Goal: Transaction & Acquisition: Purchase product/service

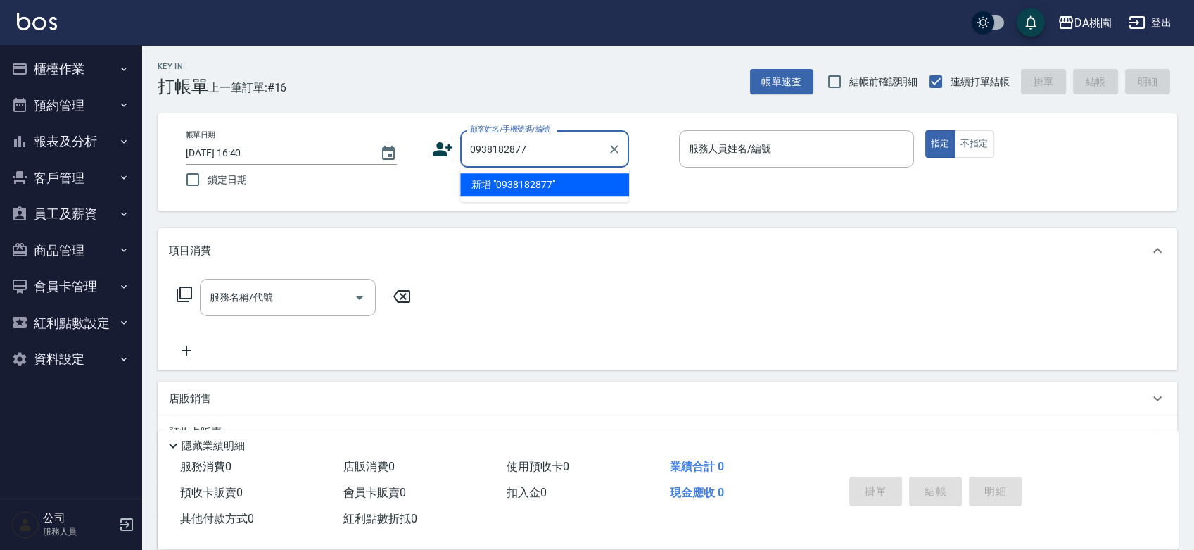
type input "0938182877"
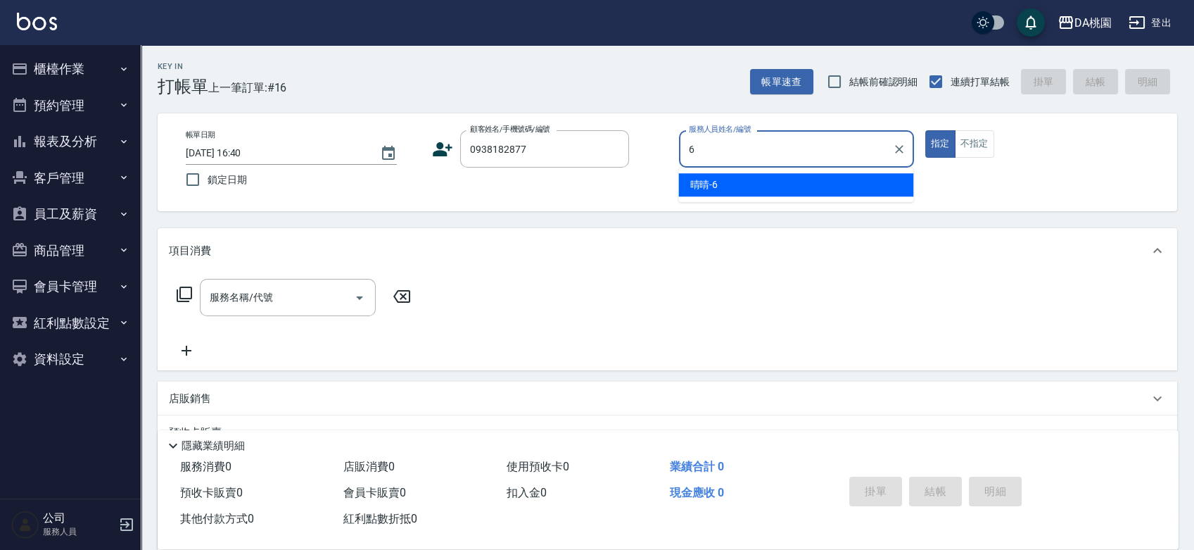
type input "晴晴-6"
type button "true"
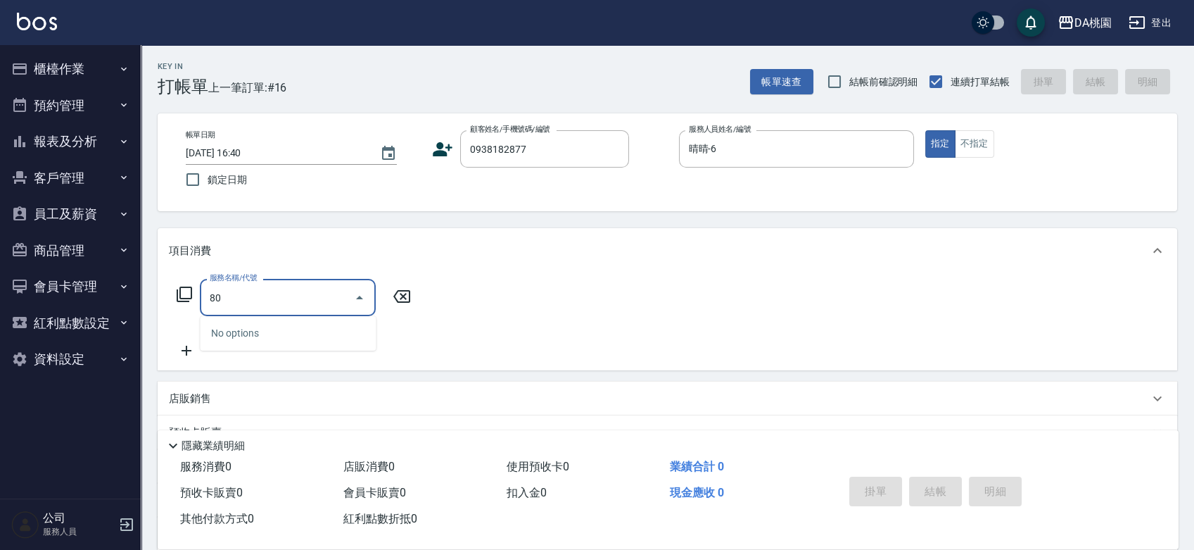
type input "808"
type input "120"
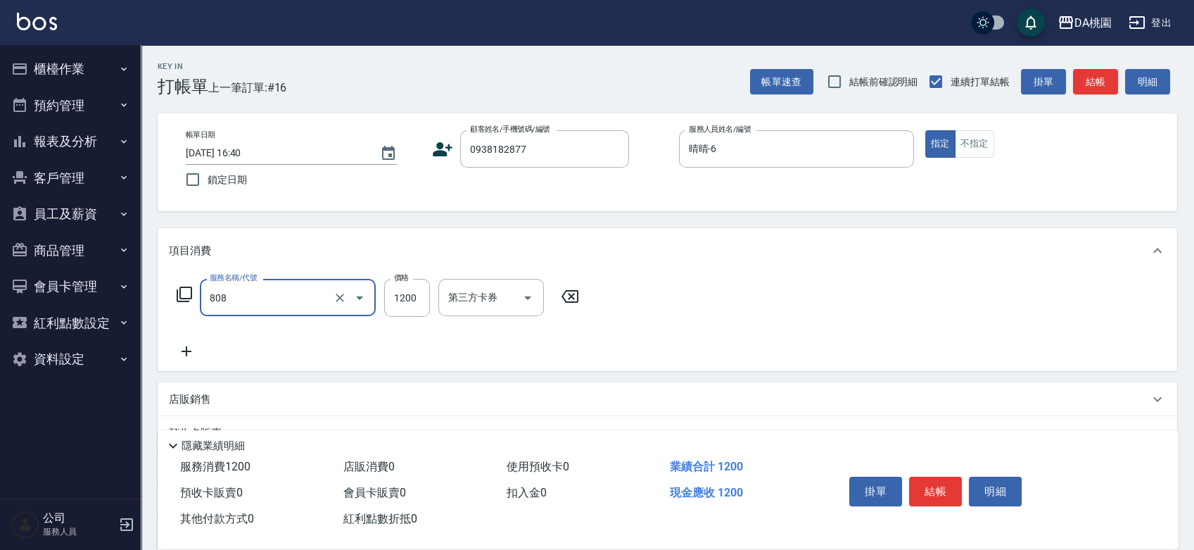
type input "自購-頭皮深層調理舒壓SPA(808)"
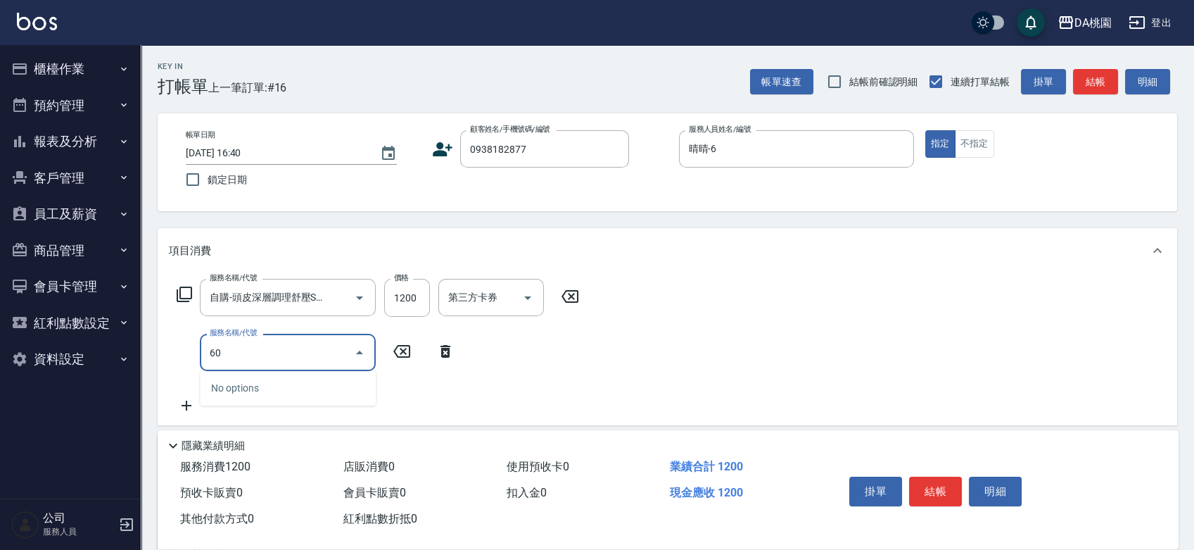
type input "608"
type input "240"
type input "鱗脂質護髮(608)"
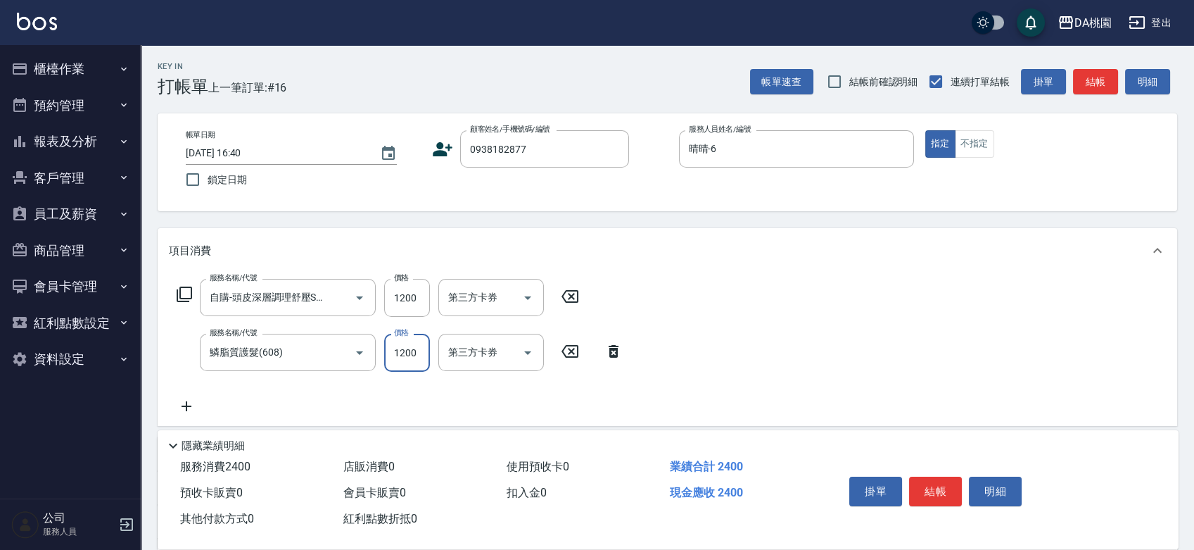
type input "120"
type input "23"
type input "140"
type input "230"
type input "350"
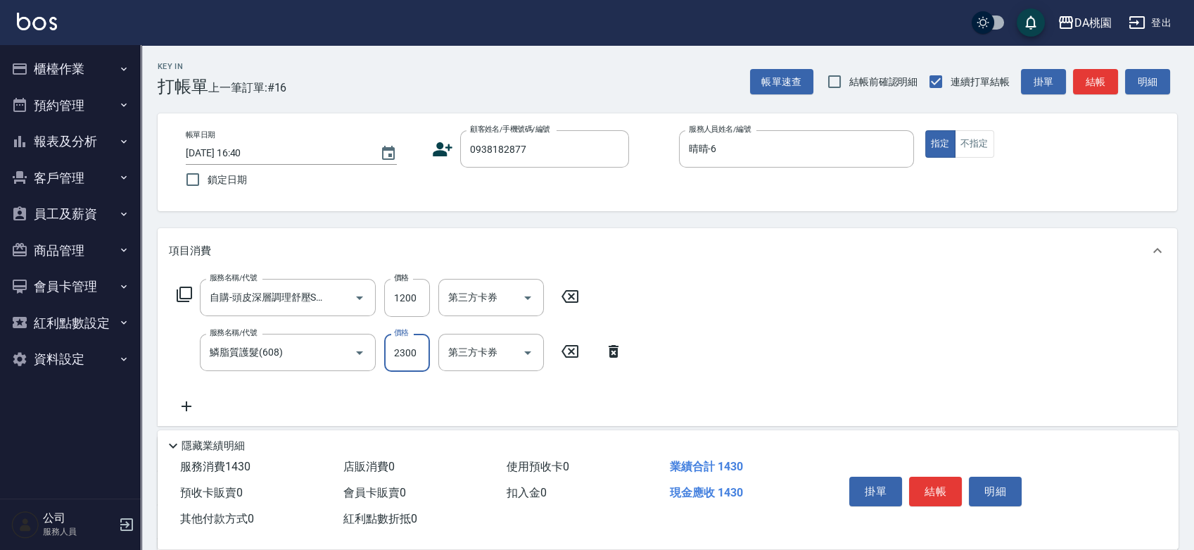
type input "2300"
click at [191, 296] on icon at bounding box center [184, 293] width 15 height 15
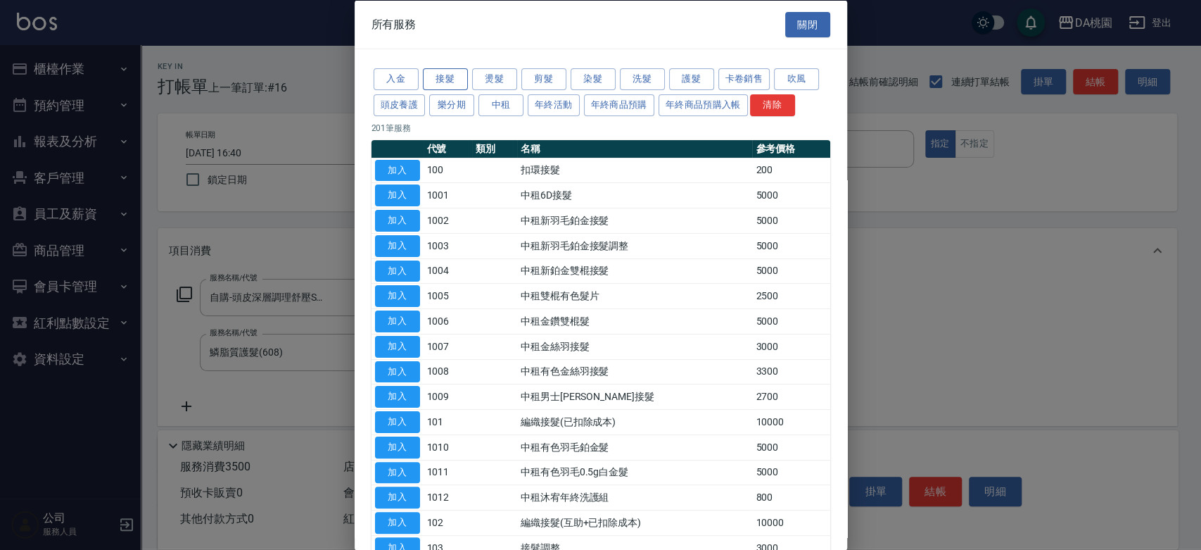
click at [453, 72] on button "接髮" at bounding box center [445, 79] width 45 height 22
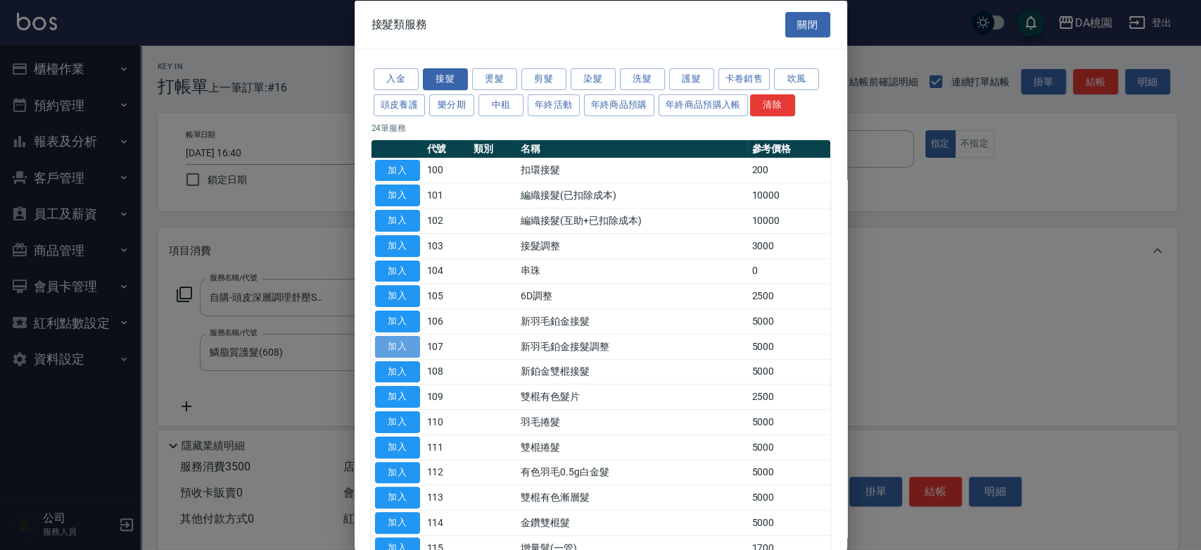
click at [408, 342] on button "加入" at bounding box center [397, 346] width 45 height 22
type input "850"
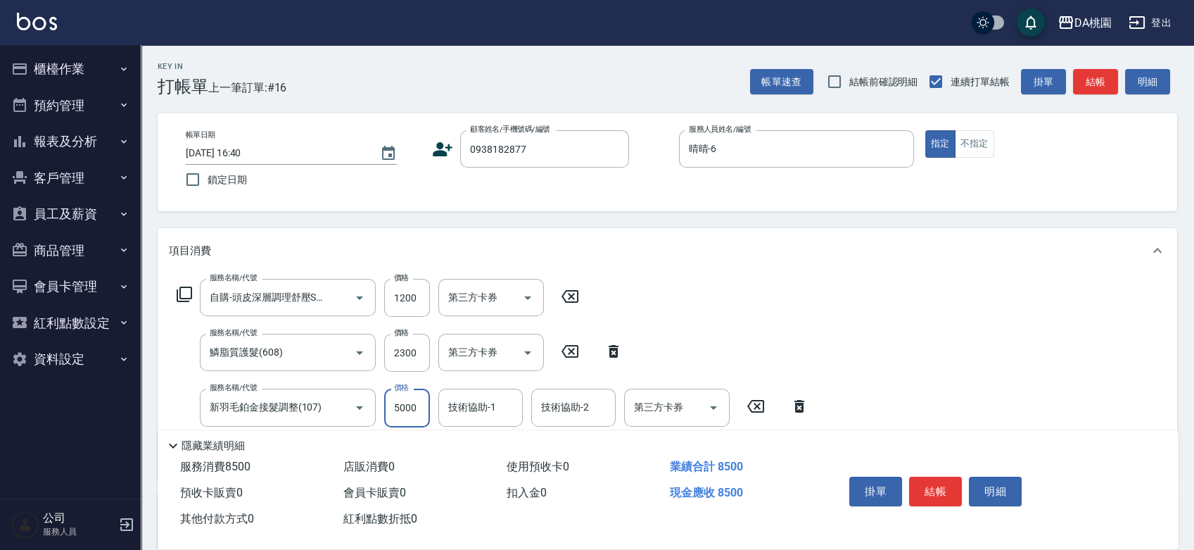
click at [398, 405] on input "5000" at bounding box center [407, 408] width 46 height 38
type input "4"
type input "350"
type input "400"
type input "390"
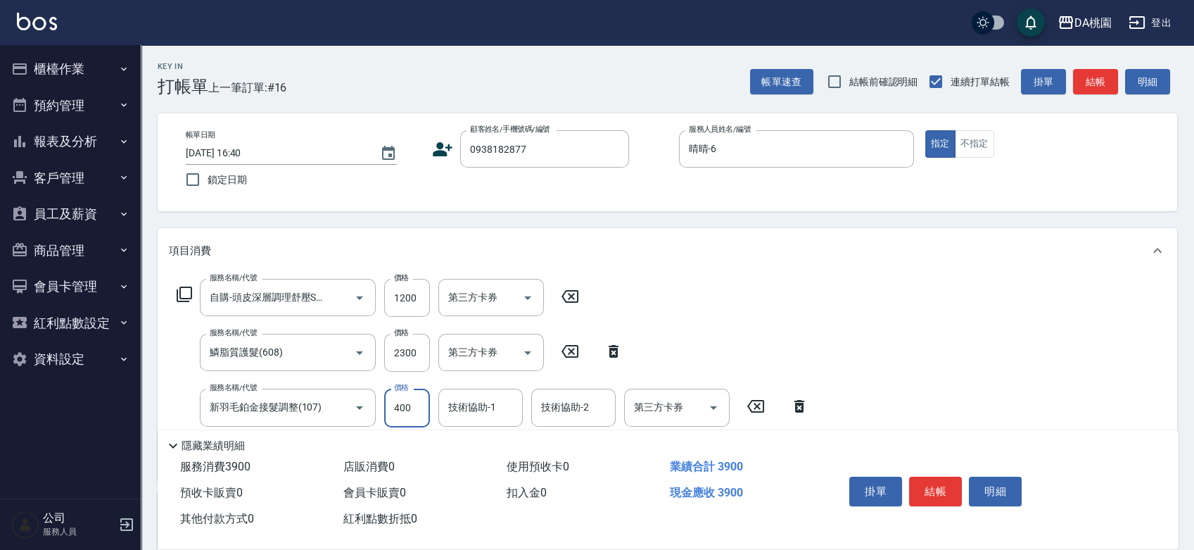
type input "4000"
type input "750"
type input "4000"
click at [933, 484] on button "結帳" at bounding box center [935, 492] width 53 height 30
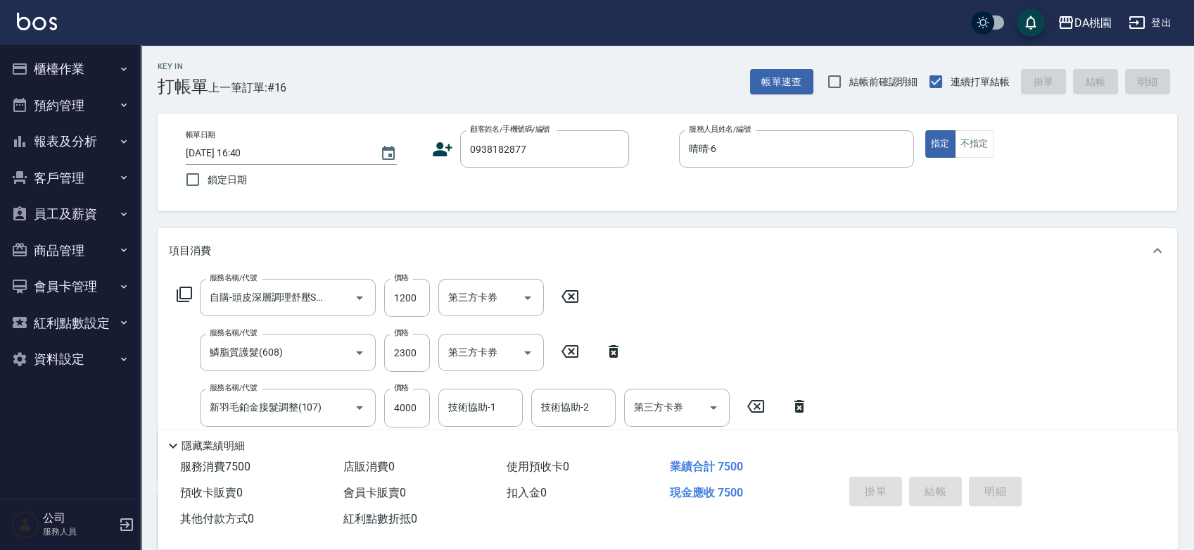
type input "2025/08/22 18:15"
type input "0"
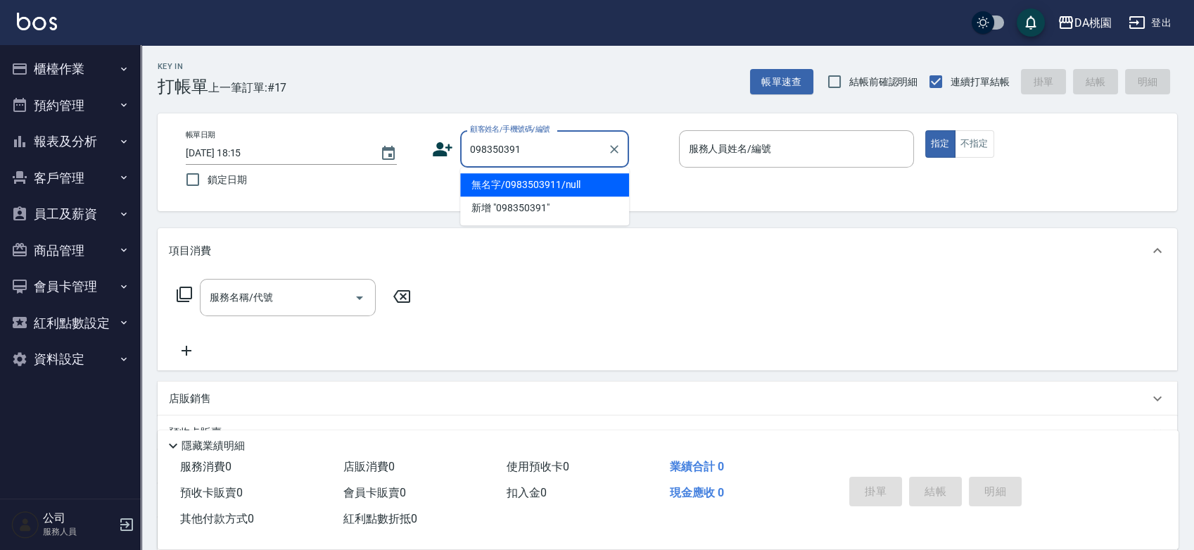
type input "0983503911"
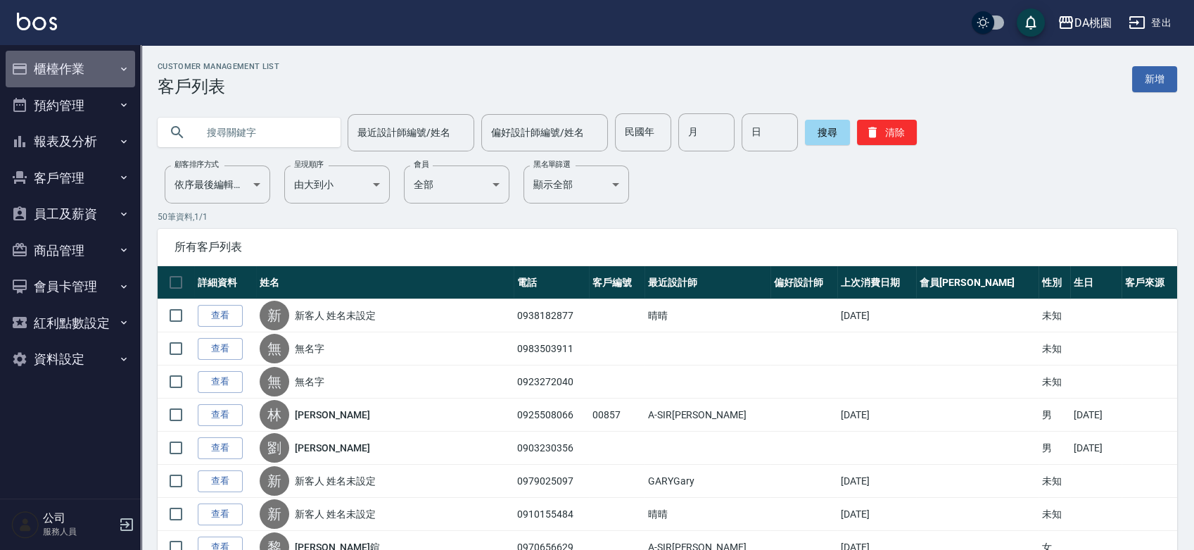
click at [82, 68] on button "櫃檯作業" at bounding box center [71, 69] width 130 height 37
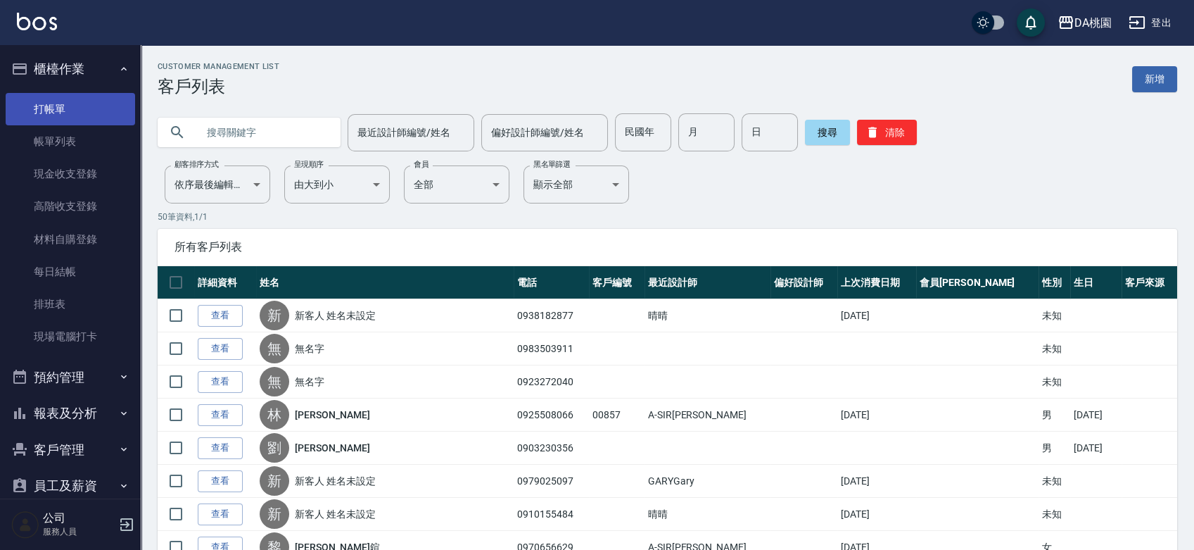
click at [75, 105] on link "打帳單" at bounding box center [71, 109] width 130 height 32
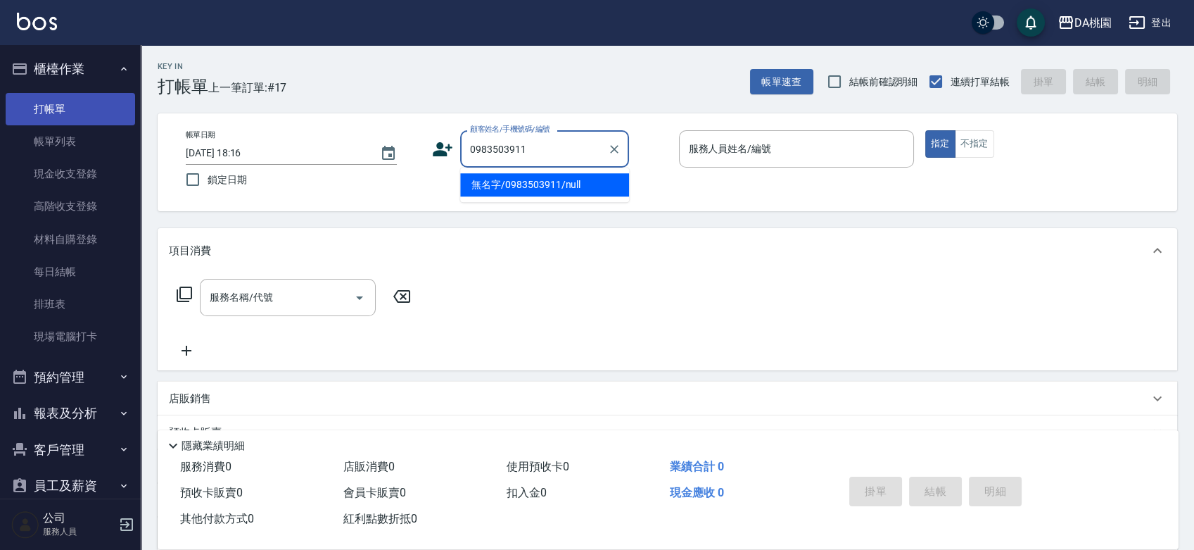
type input "無名字/0983503911/null"
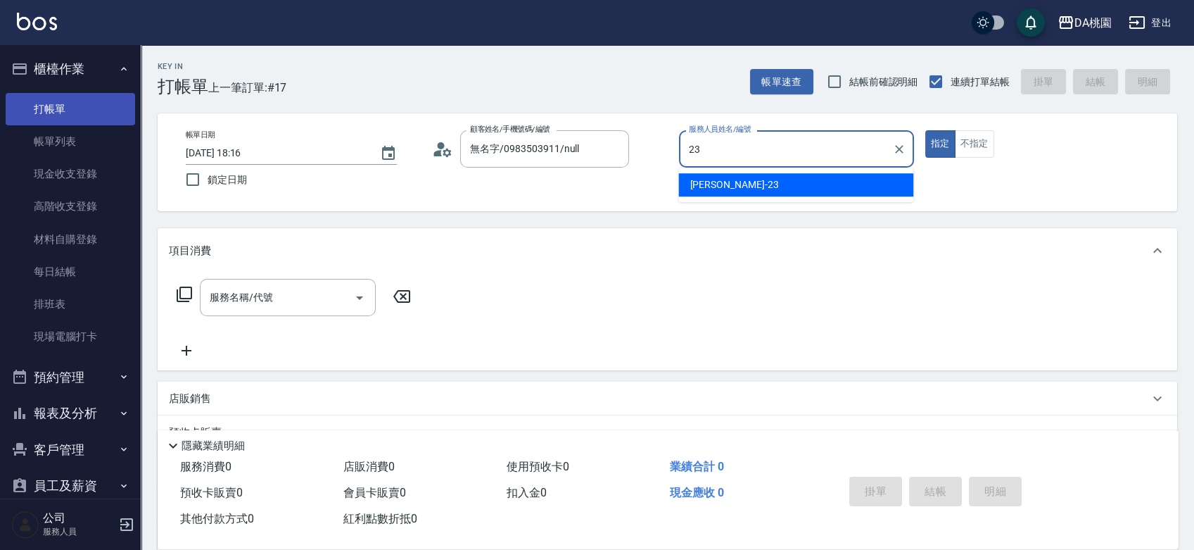
type input "亞瑟 -23"
type button "true"
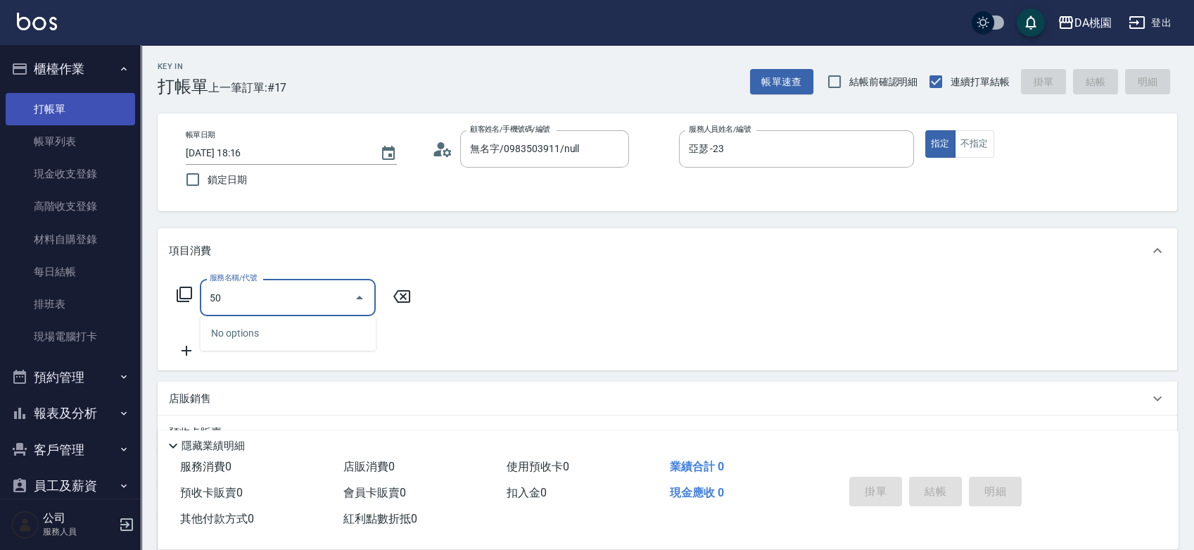
type input "502"
type input "10"
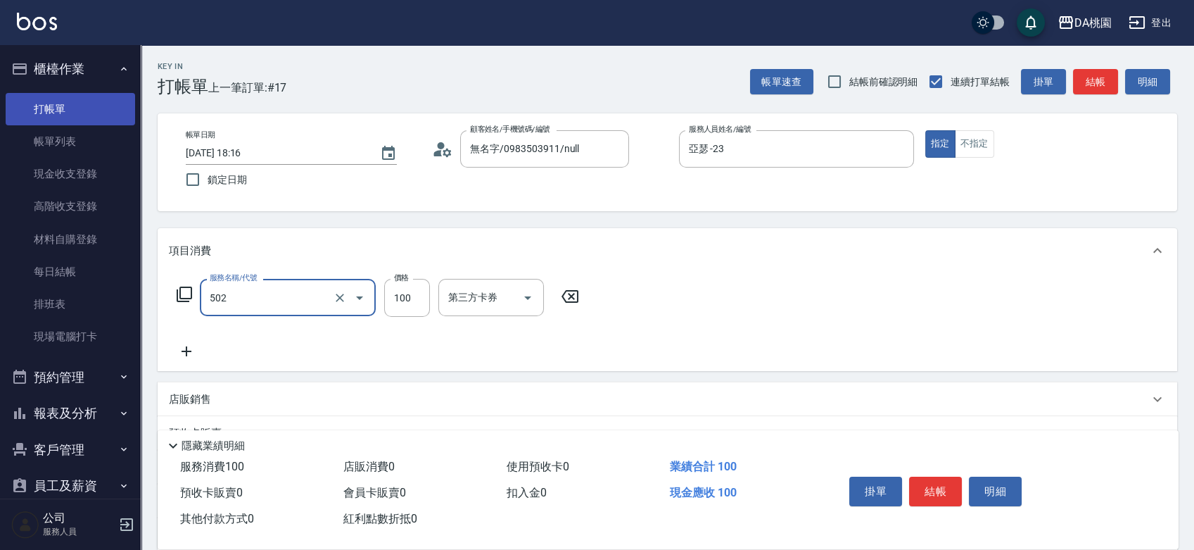
type input "精油-快速修護髮(502)"
type input "0"
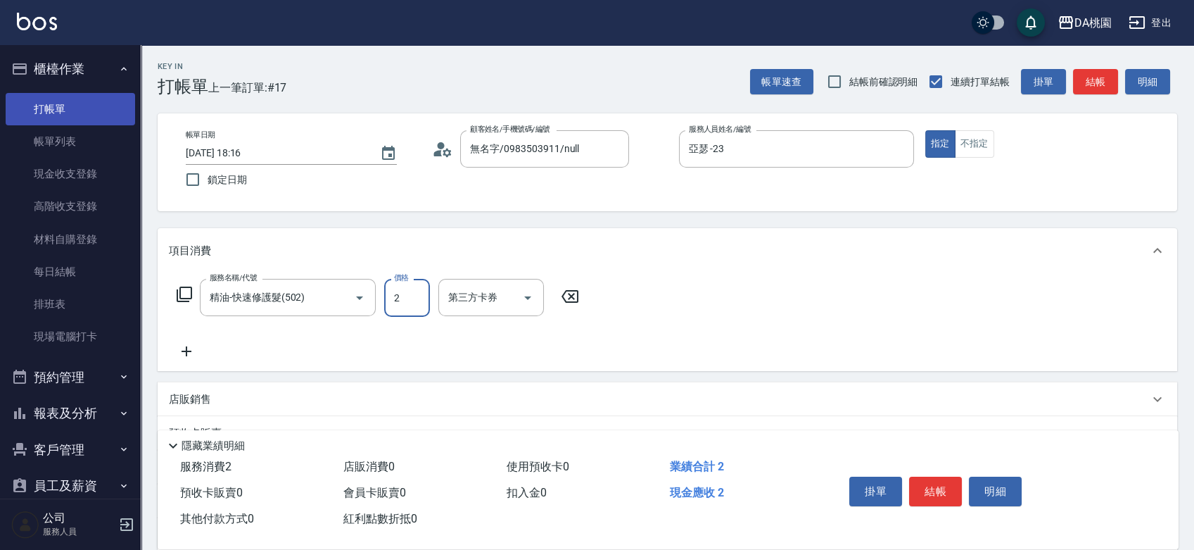
type input "20"
type input "200"
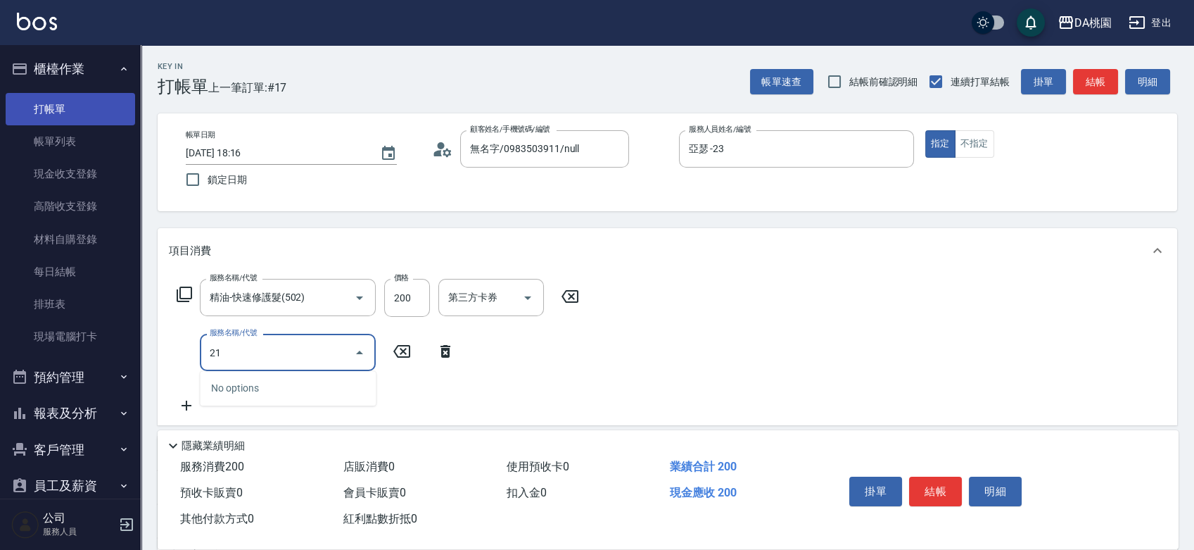
type input "210"
type input "50"
type input "補燙&局部燙(210)"
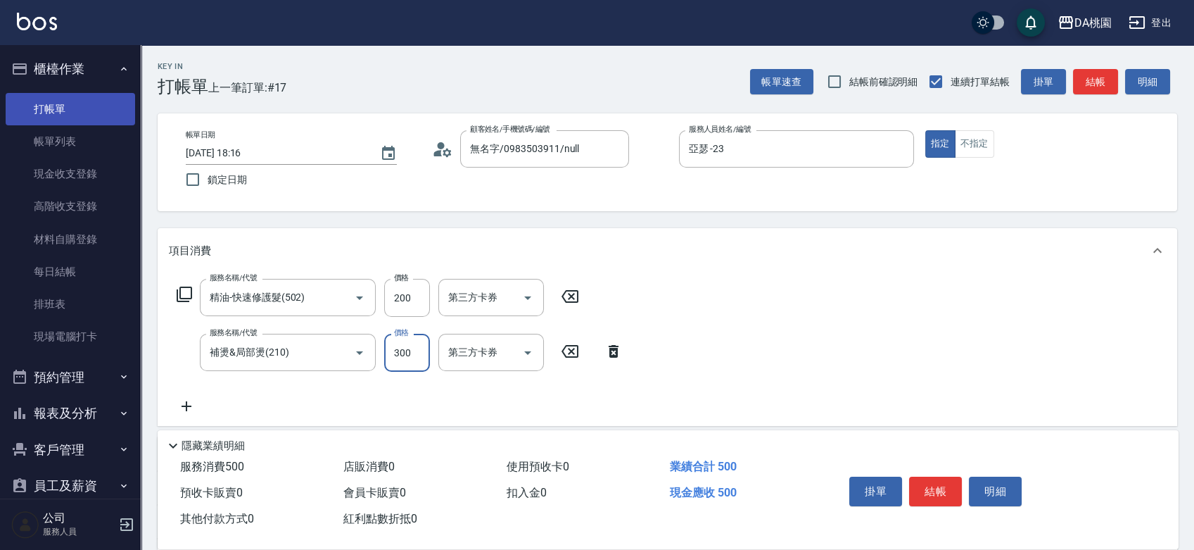
type input "7"
type input "20"
type input "799"
type input "90"
type input "799"
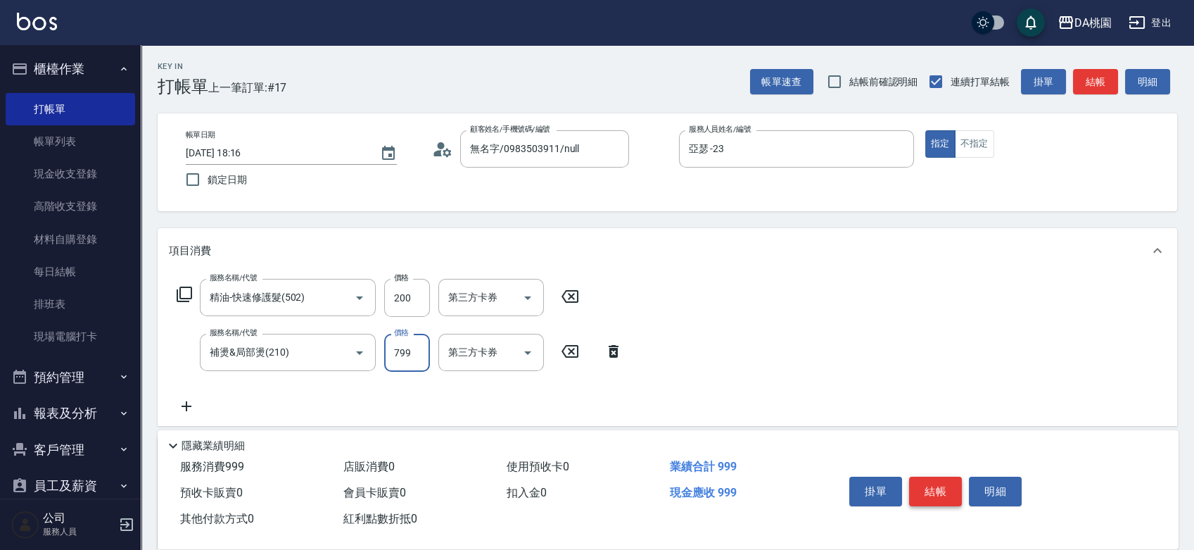
click at [931, 494] on button "結帳" at bounding box center [935, 492] width 53 height 30
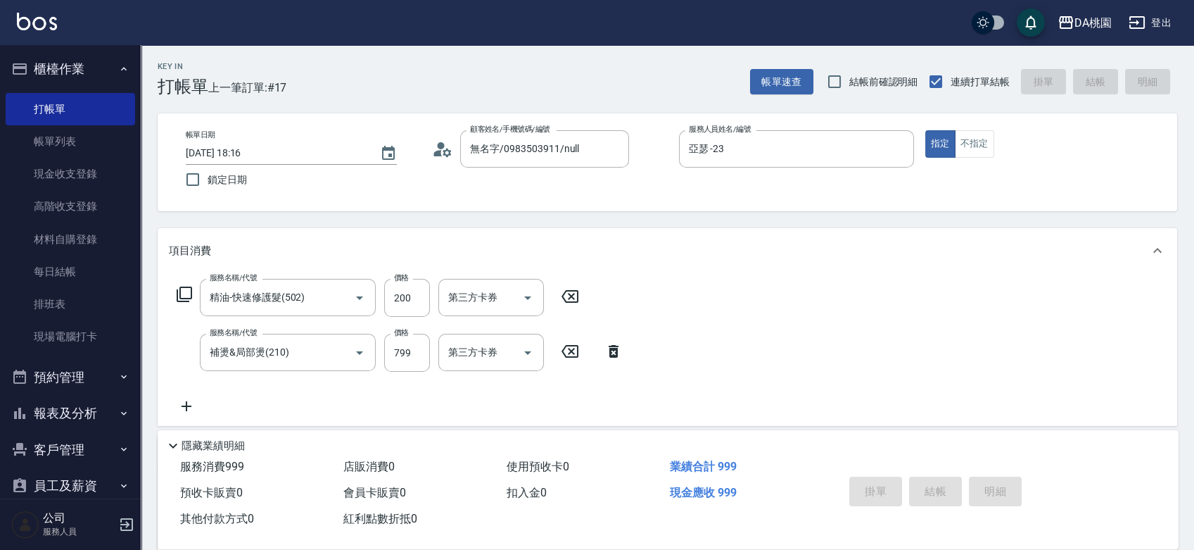
type input "0"
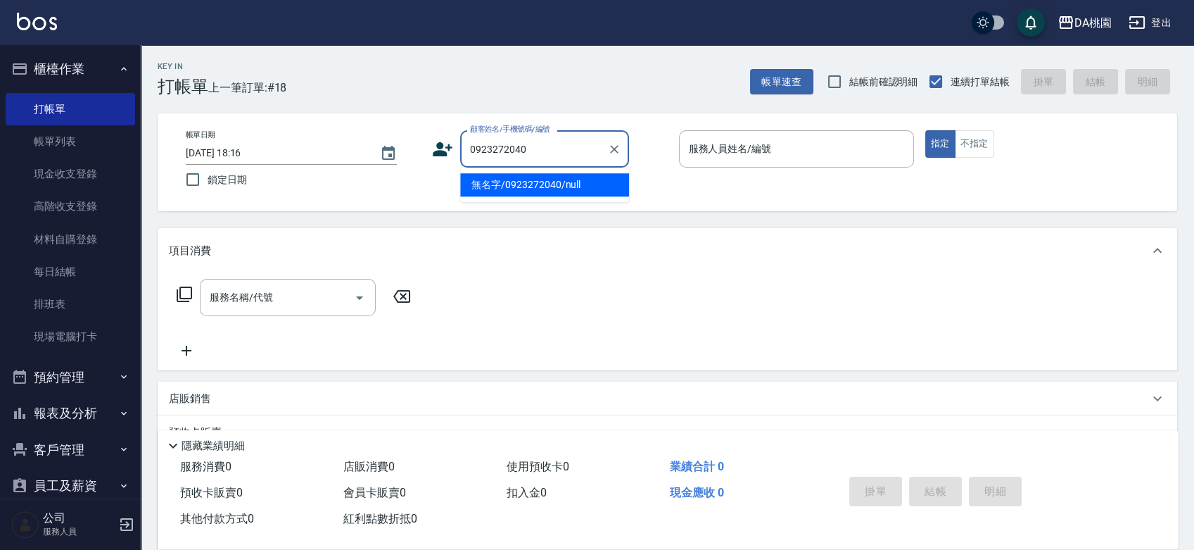
type input "無名字/0923272040/null"
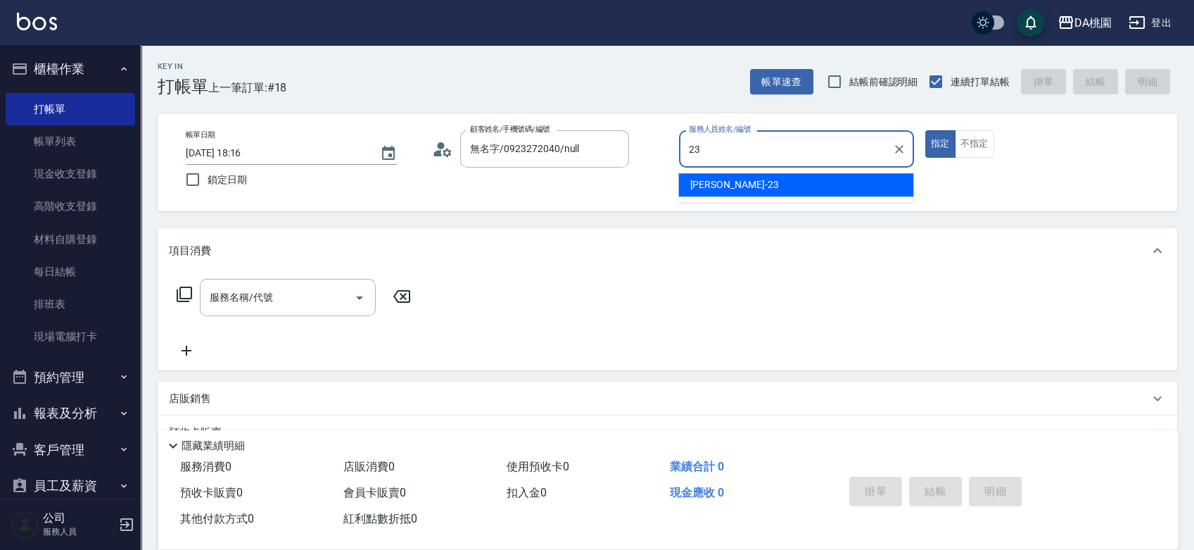
type input "亞瑟 -23"
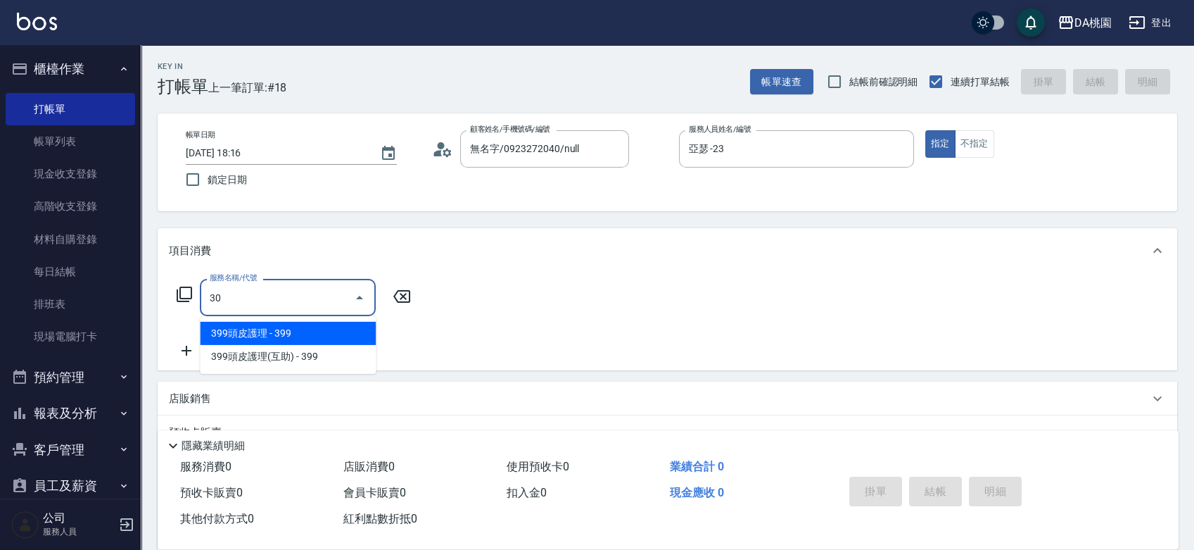
type input "303"
type input "30"
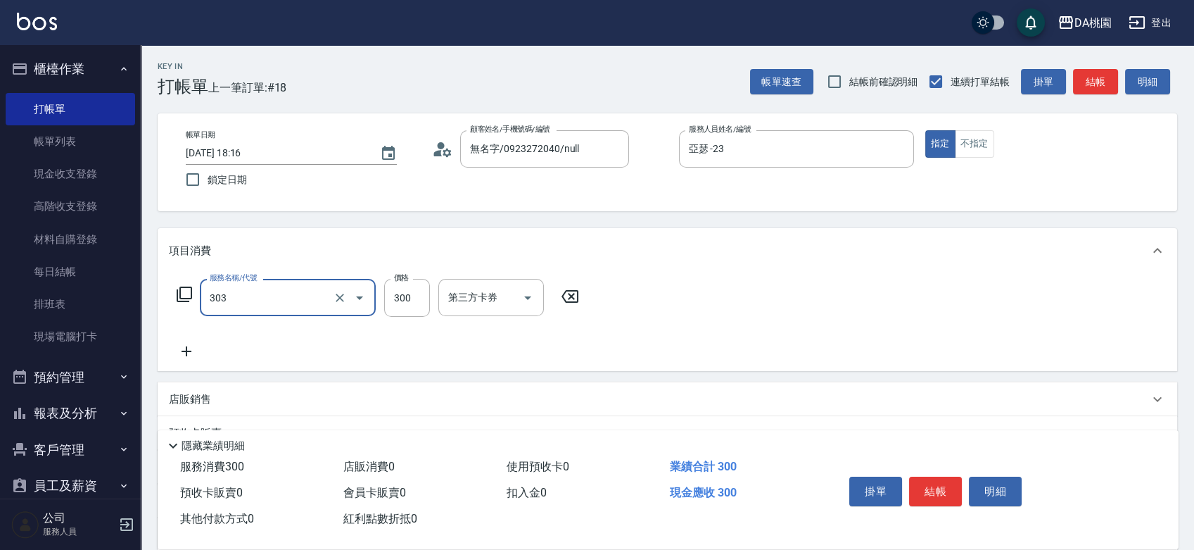
type input "A級剪髮(303)"
click at [933, 494] on button "結帳" at bounding box center [935, 492] width 53 height 30
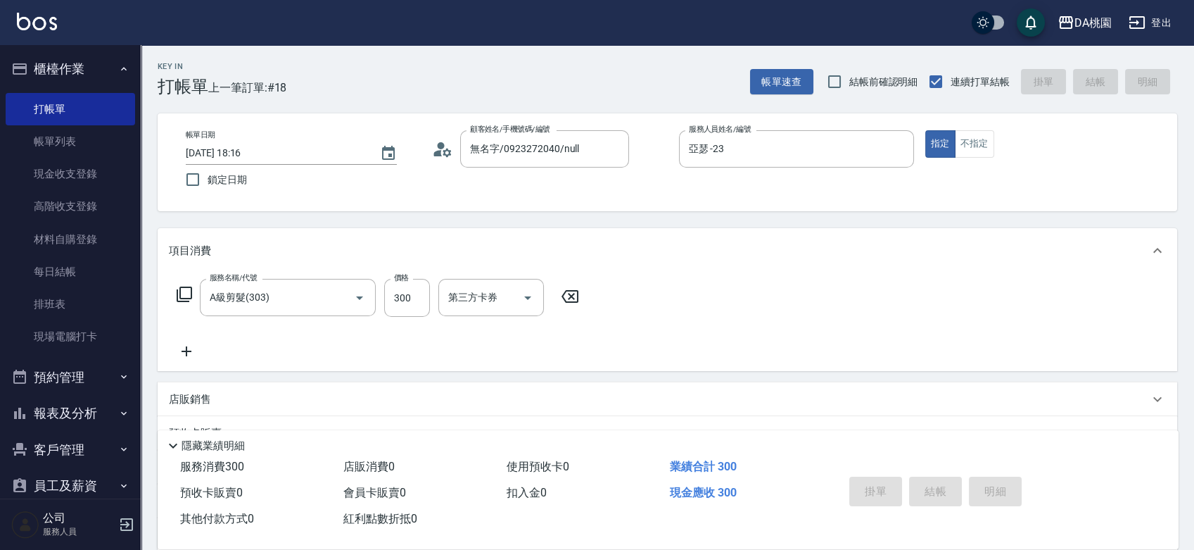
type input "[DATE] 18:17"
type input "0"
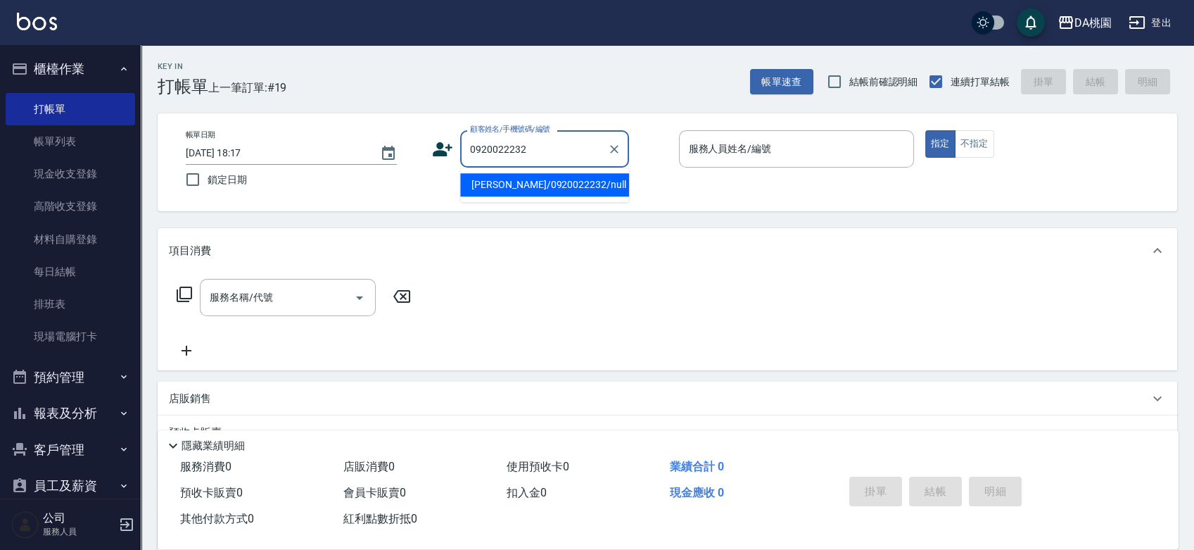
type input "[PERSON_NAME]/0920022232/null"
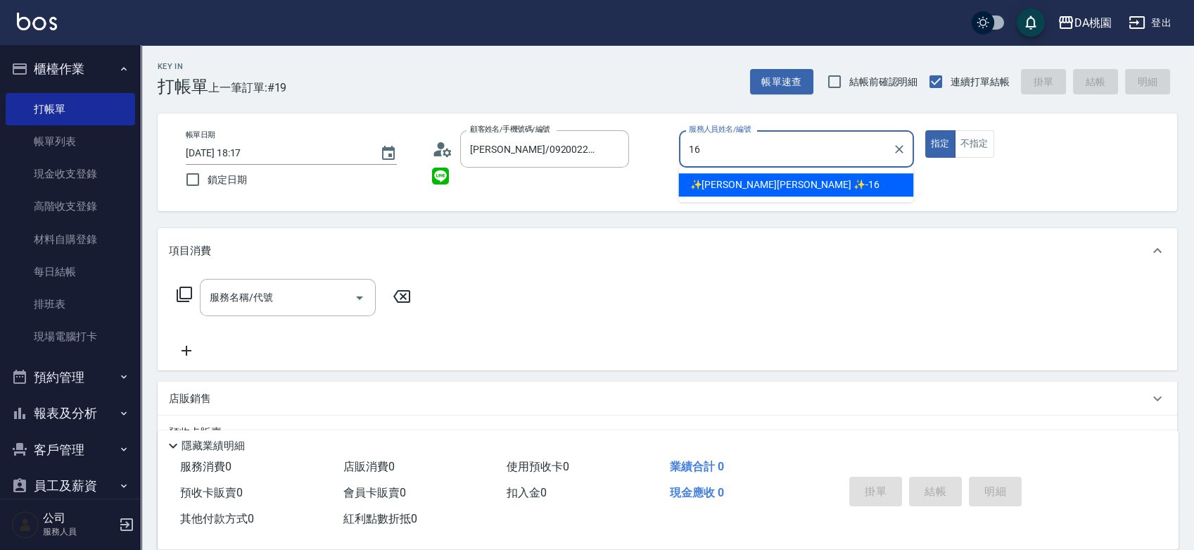
type input "✨[PERSON_NAME][PERSON_NAME] ✨-16"
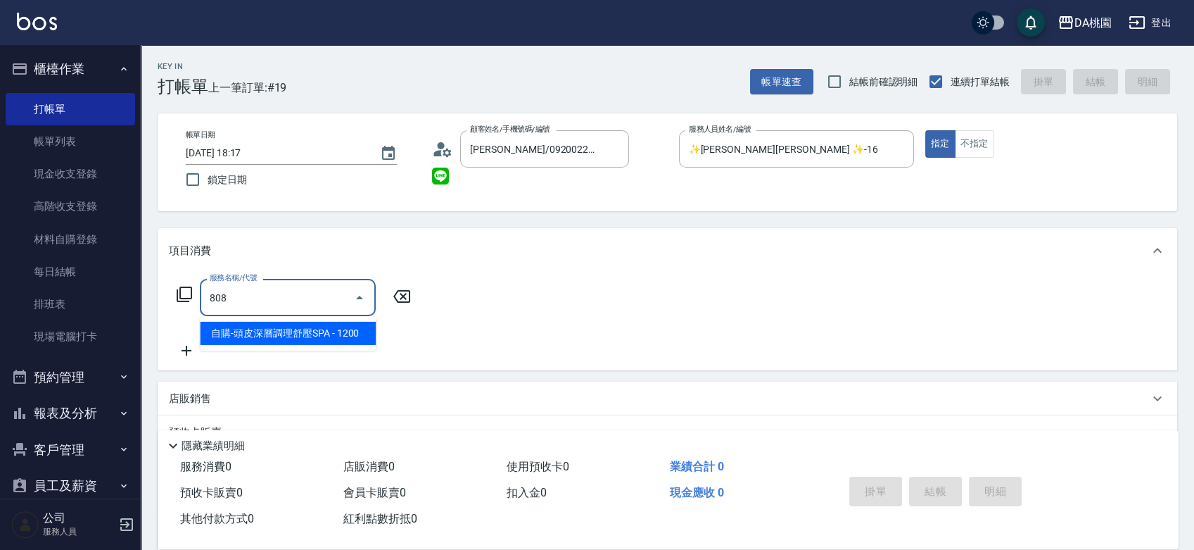
type input "808"
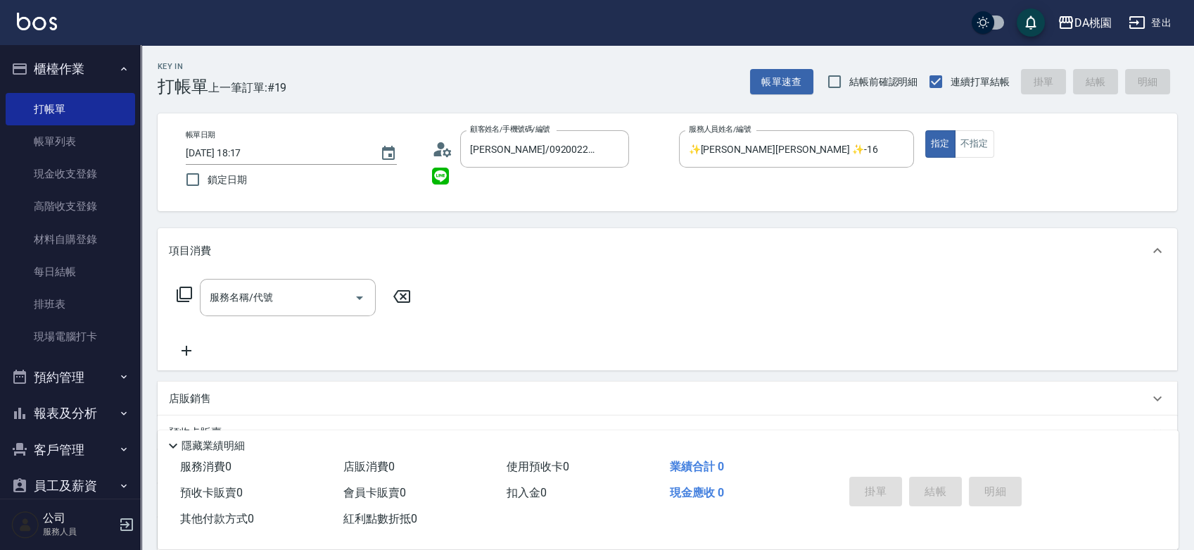
click at [642, 300] on div "服務名稱/代號 服務名稱/代號" at bounding box center [668, 321] width 1020 height 97
click at [181, 289] on icon at bounding box center [184, 294] width 17 height 17
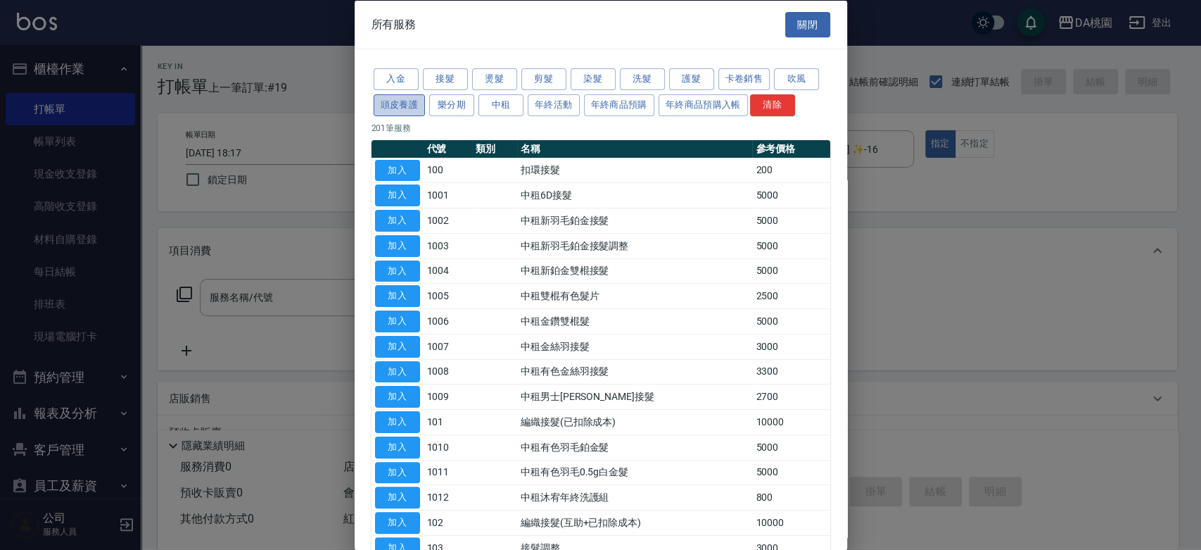
click at [402, 103] on button "頭皮養護" at bounding box center [400, 105] width 52 height 22
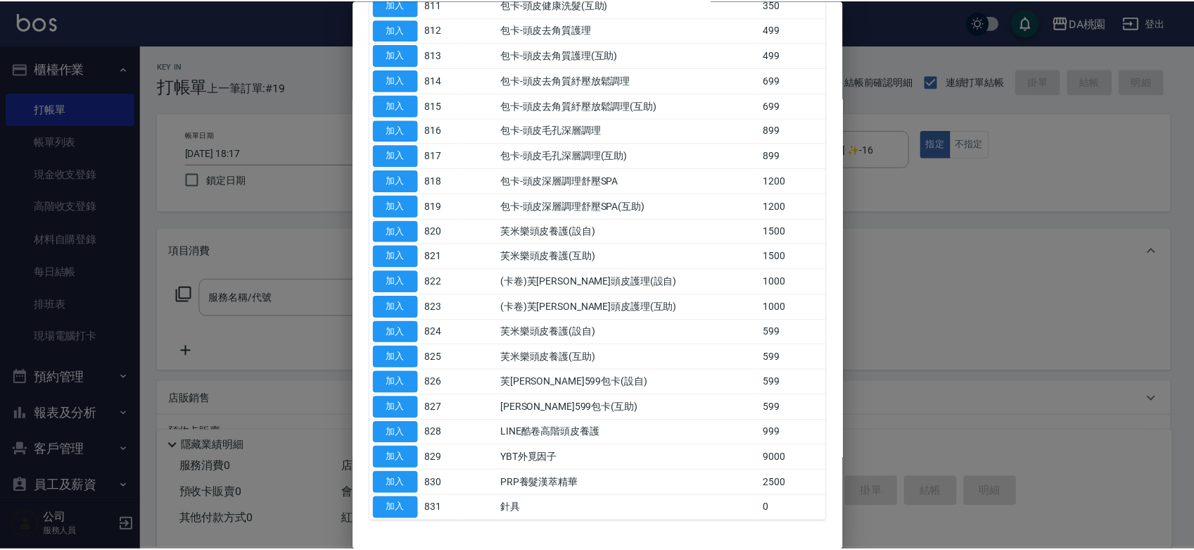
scroll to position [469, 0]
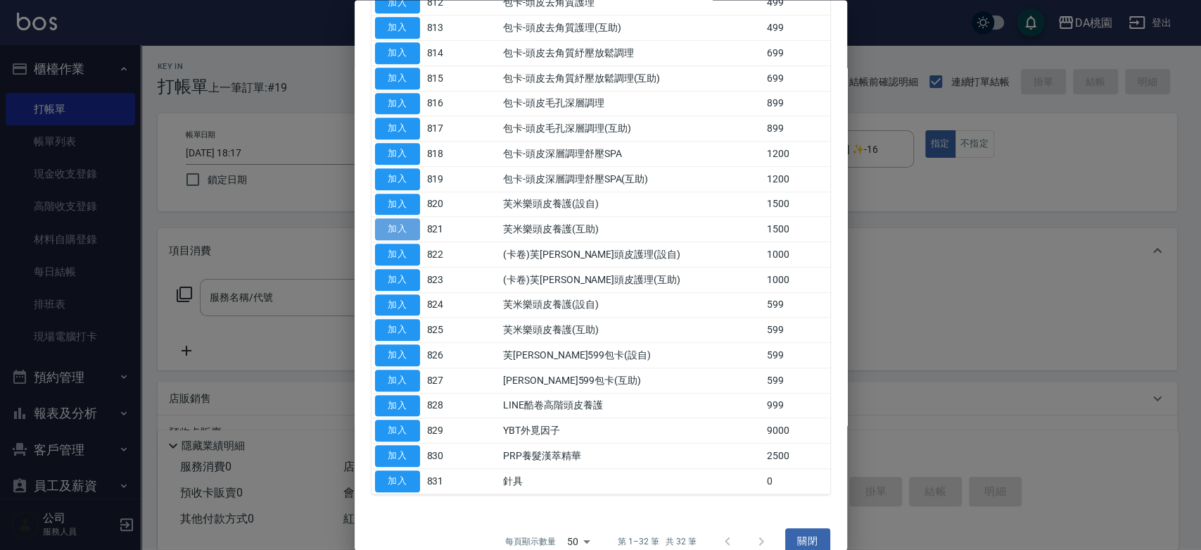
click at [408, 225] on button "加入" at bounding box center [397, 230] width 45 height 22
type input "芙米樂頭皮養護(互助)(821)"
type input "150"
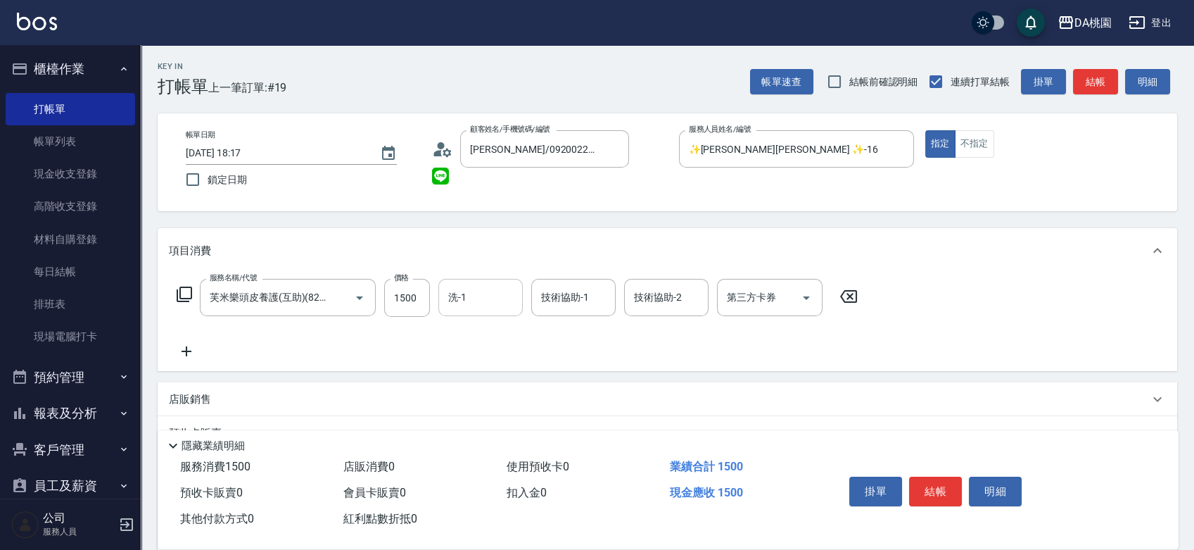
click at [470, 301] on input "洗-1" at bounding box center [481, 297] width 72 height 25
type input "[PERSON_NAME]-18"
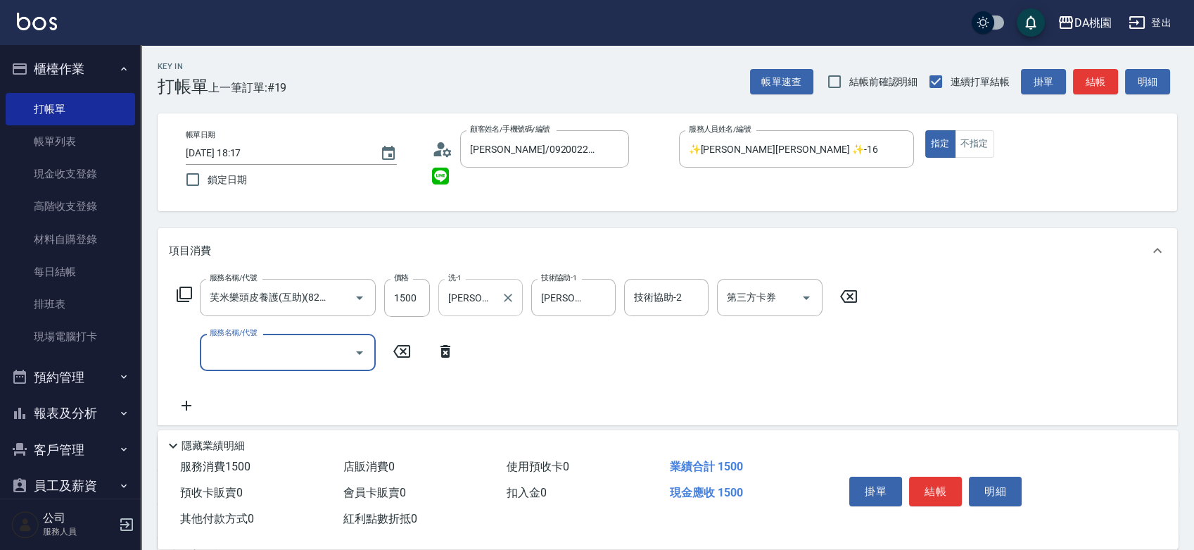
scroll to position [0, 0]
type input "303"
type input "180"
type input "A級剪髮(303)"
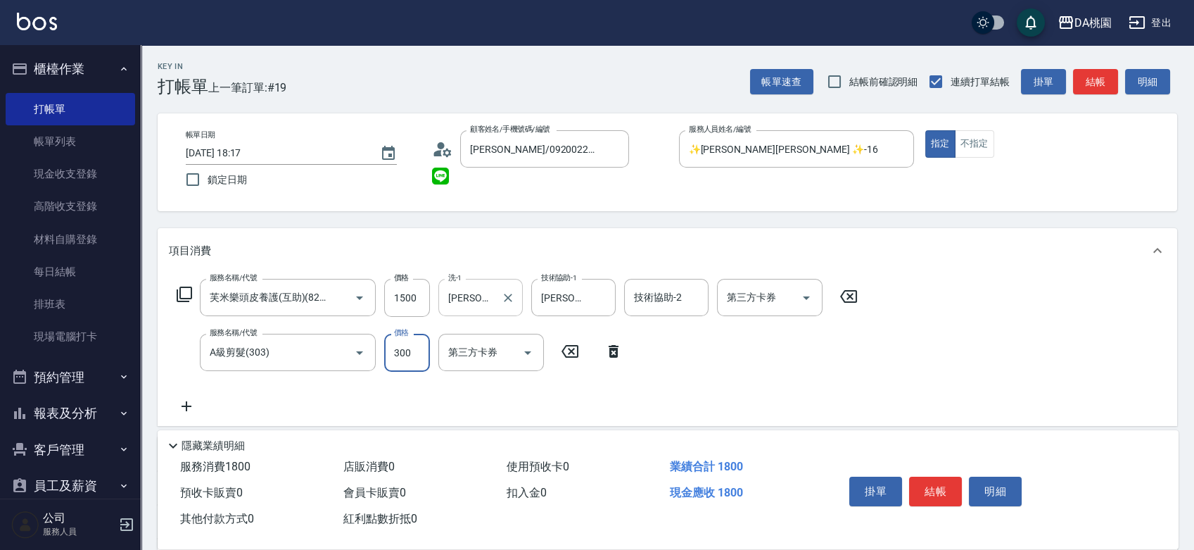
type input "5"
type input "150"
type input "500"
type input "200"
type input "500"
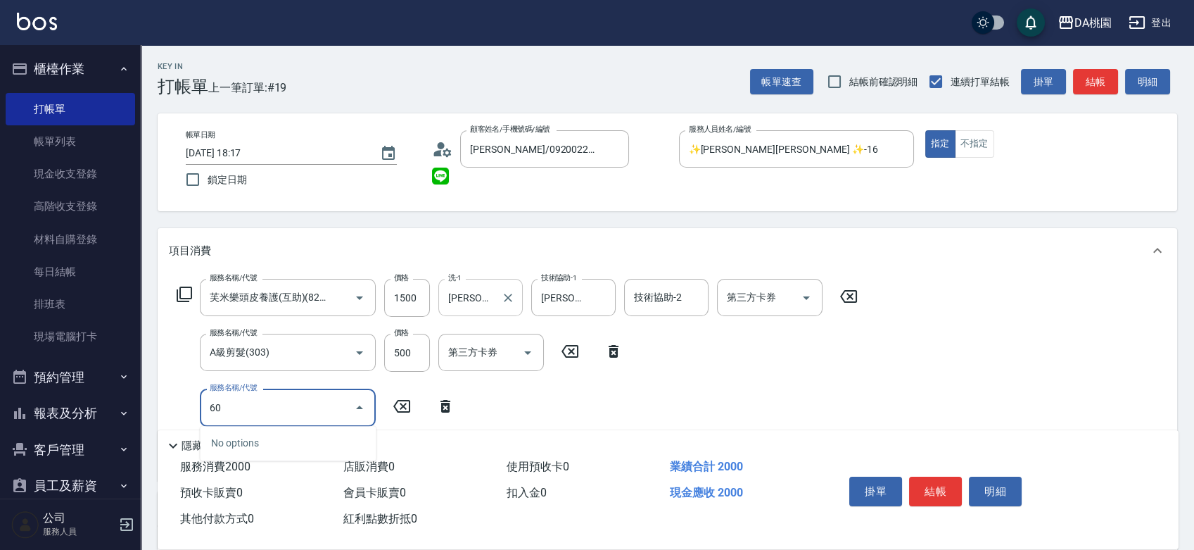
type input "605"
type input "280"
type input "炫色護髮(互助)(605)"
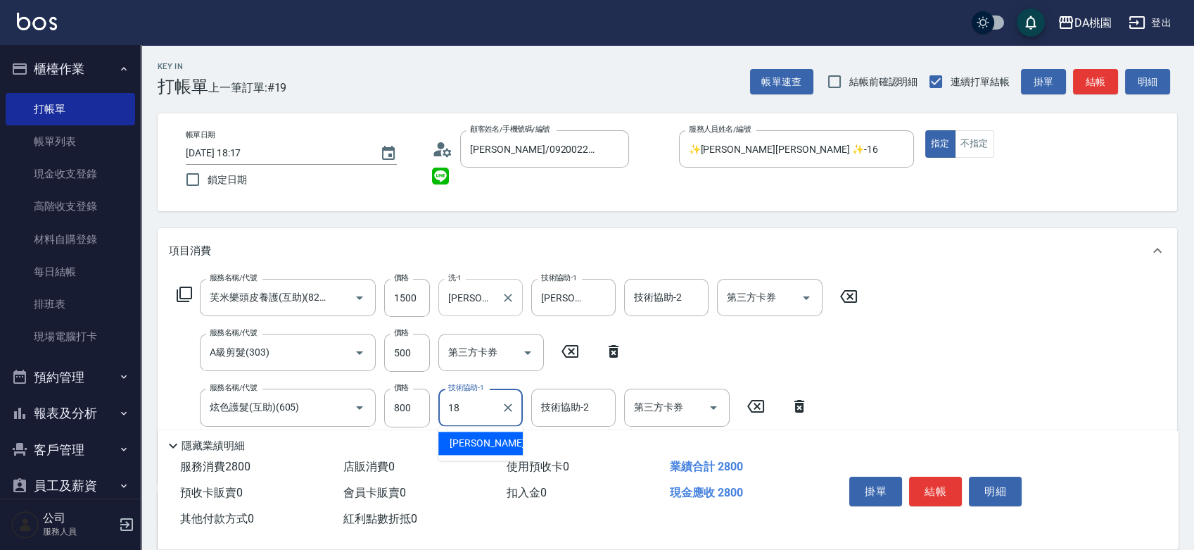
type input "[PERSON_NAME]-18"
click at [949, 483] on button "結帳" at bounding box center [935, 492] width 53 height 30
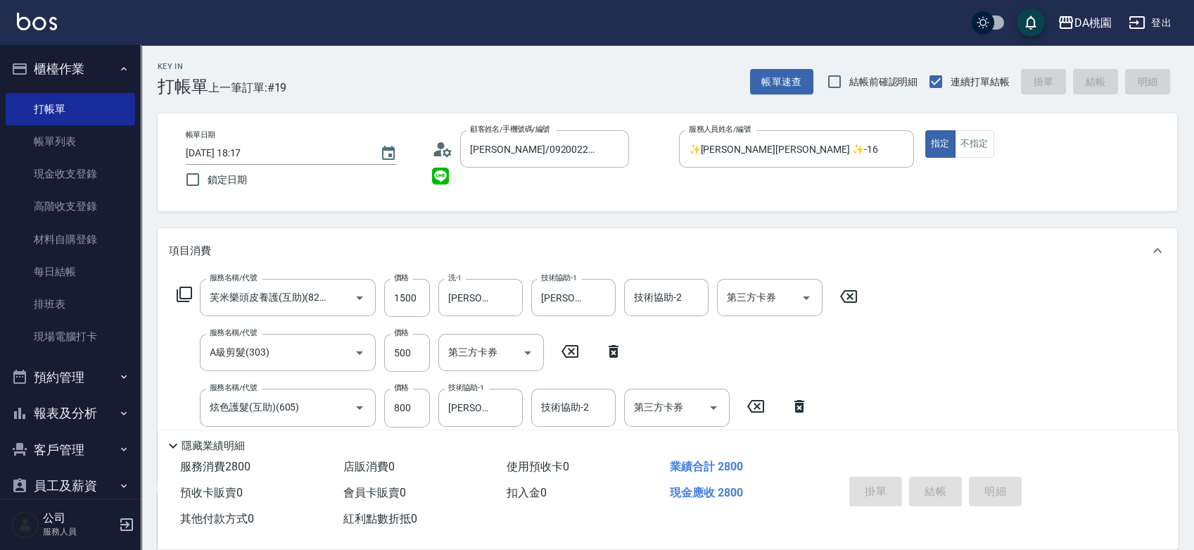
type input "[DATE] 18:19"
type input "0"
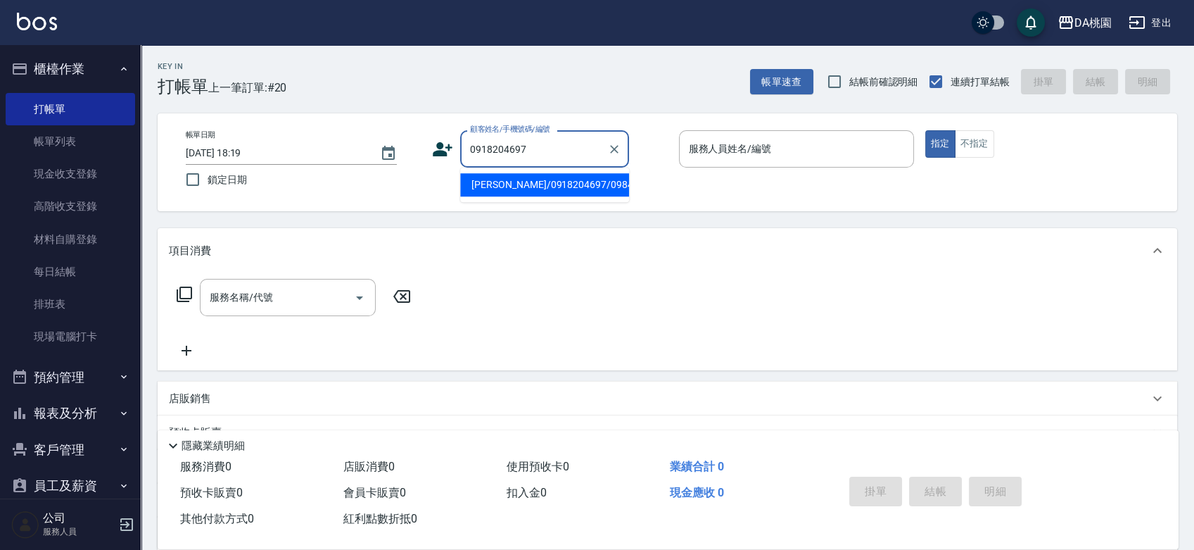
type input "[PERSON_NAME]/0918204697/09840"
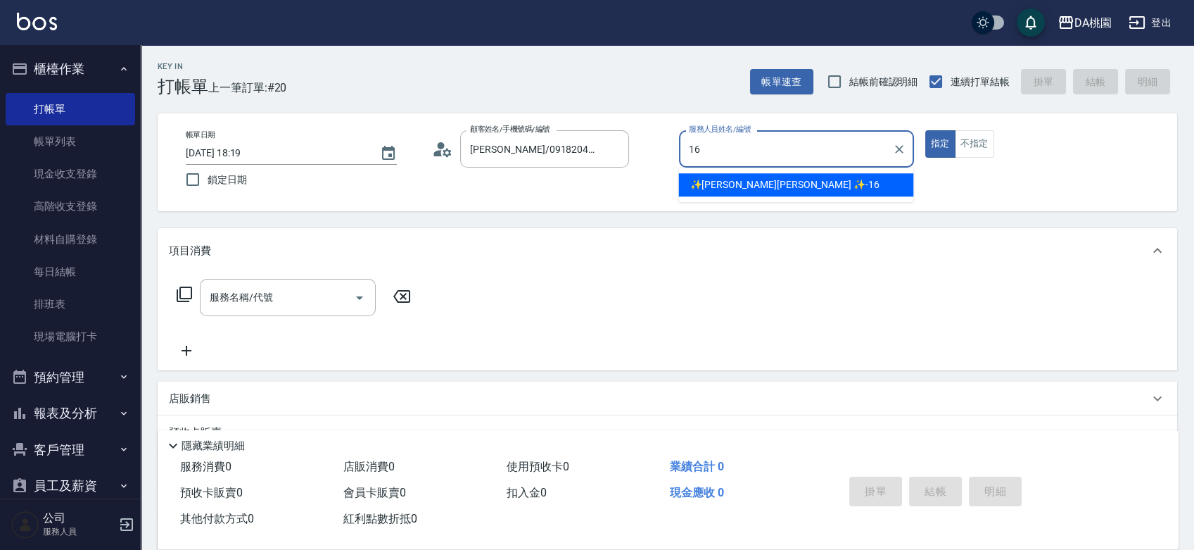
type input "✨[PERSON_NAME][PERSON_NAME] ✨-16"
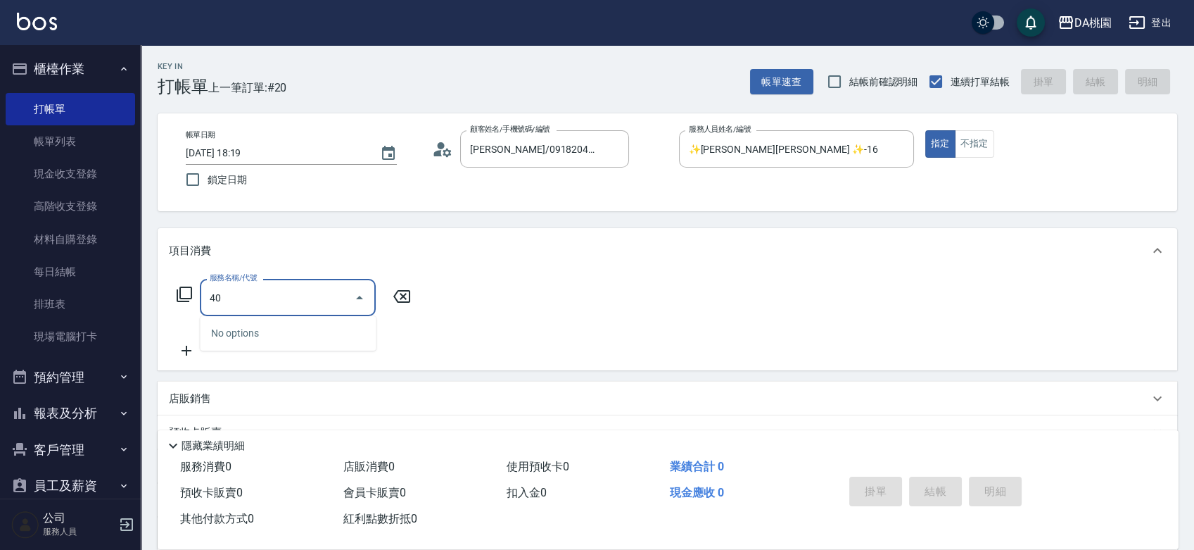
type input "400"
type input "150"
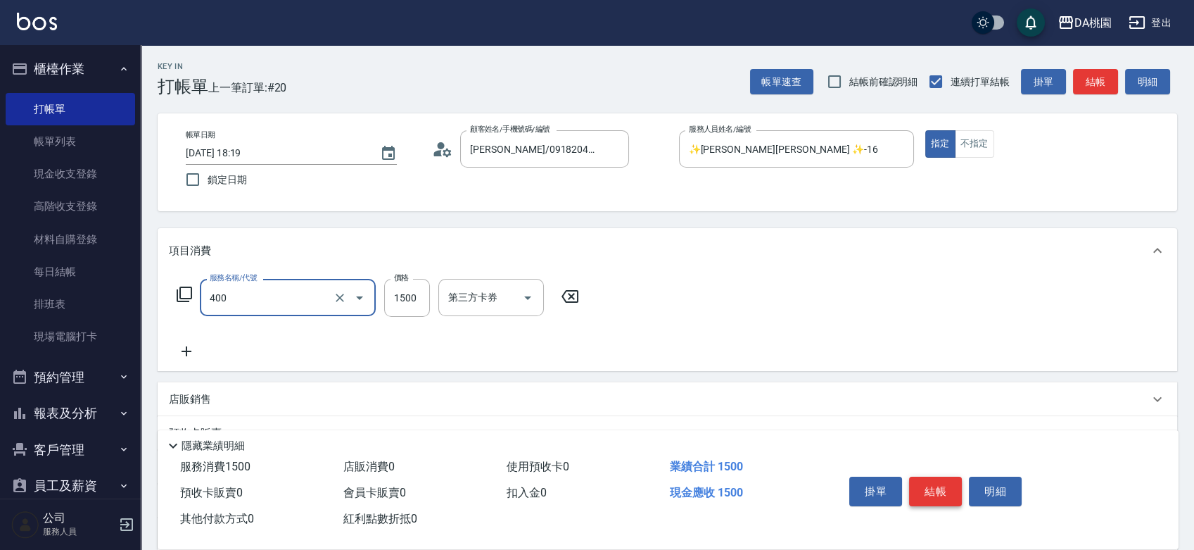
type input "染髮(400)"
click at [949, 483] on button "結帳" at bounding box center [935, 492] width 53 height 30
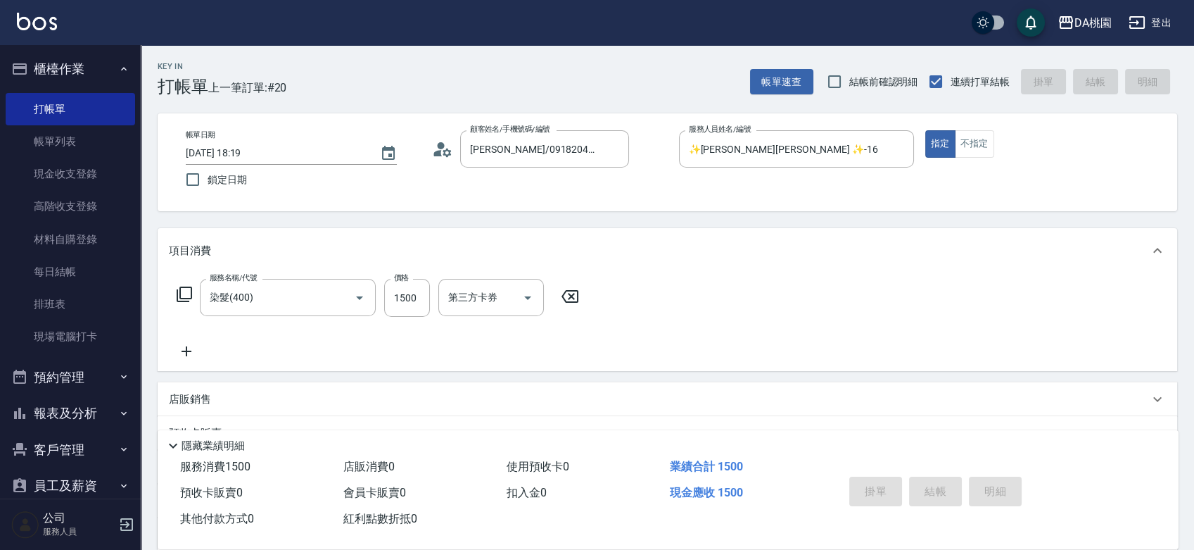
type input "0"
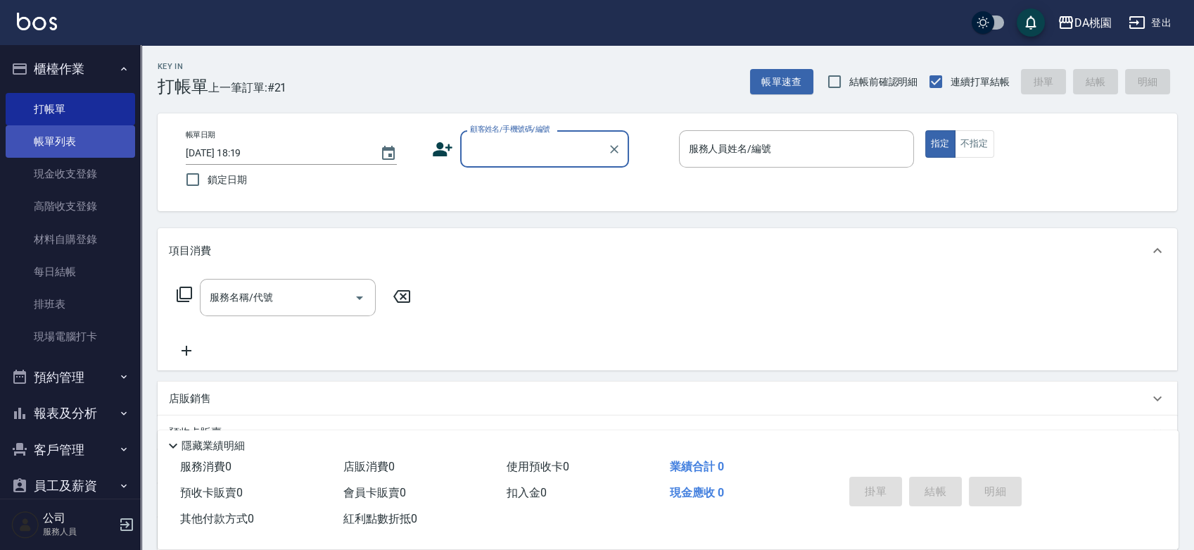
click at [62, 145] on link "帳單列表" at bounding box center [71, 141] width 130 height 32
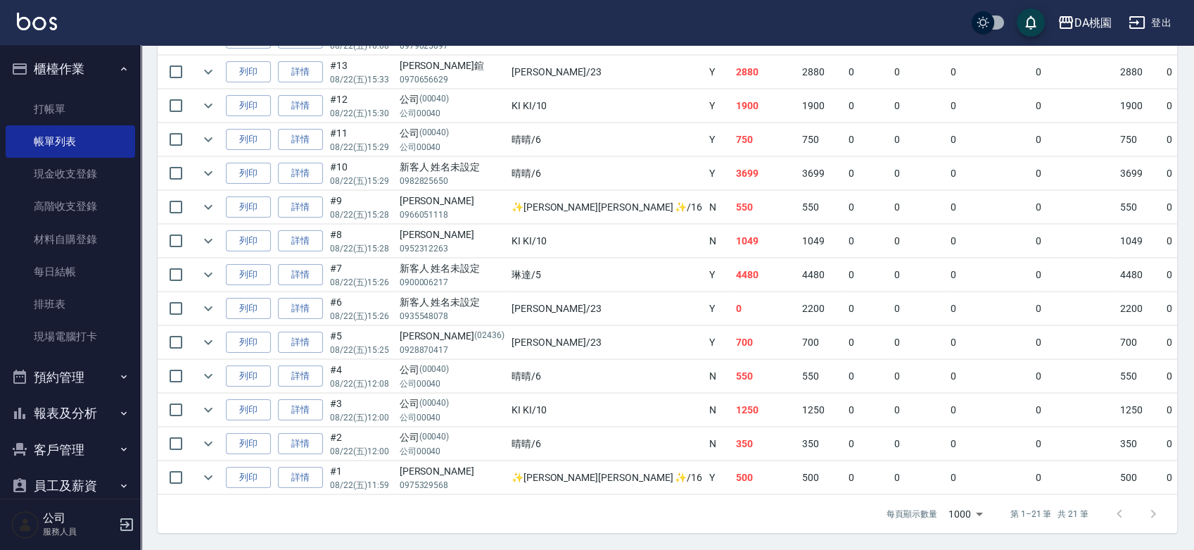
scroll to position [167, 0]
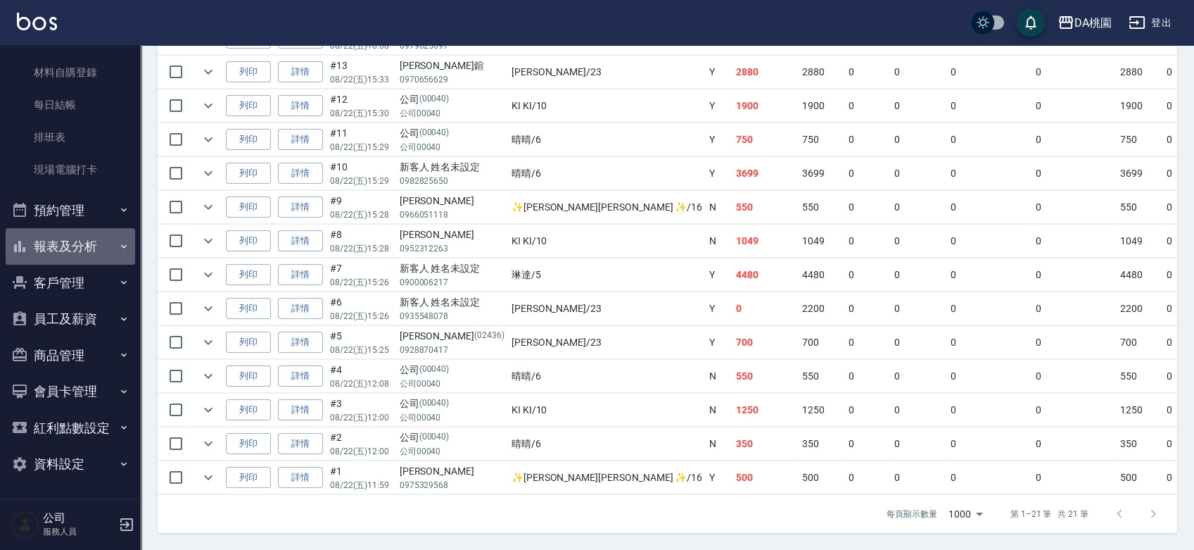
click at [90, 252] on button "報表及分析" at bounding box center [71, 246] width 130 height 37
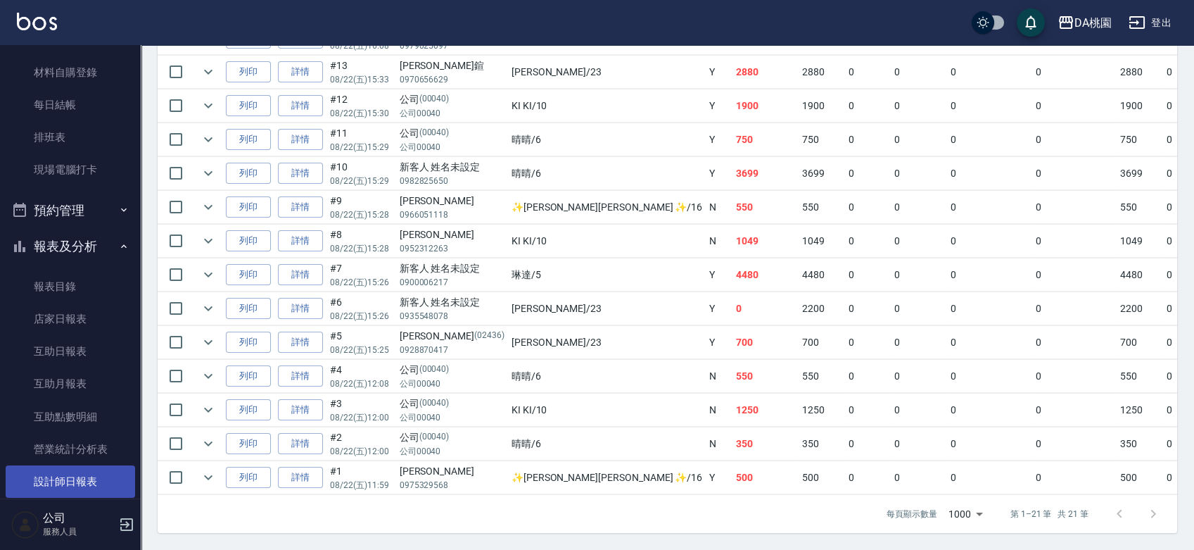
click at [106, 474] on link "設計師日報表" at bounding box center [71, 481] width 130 height 32
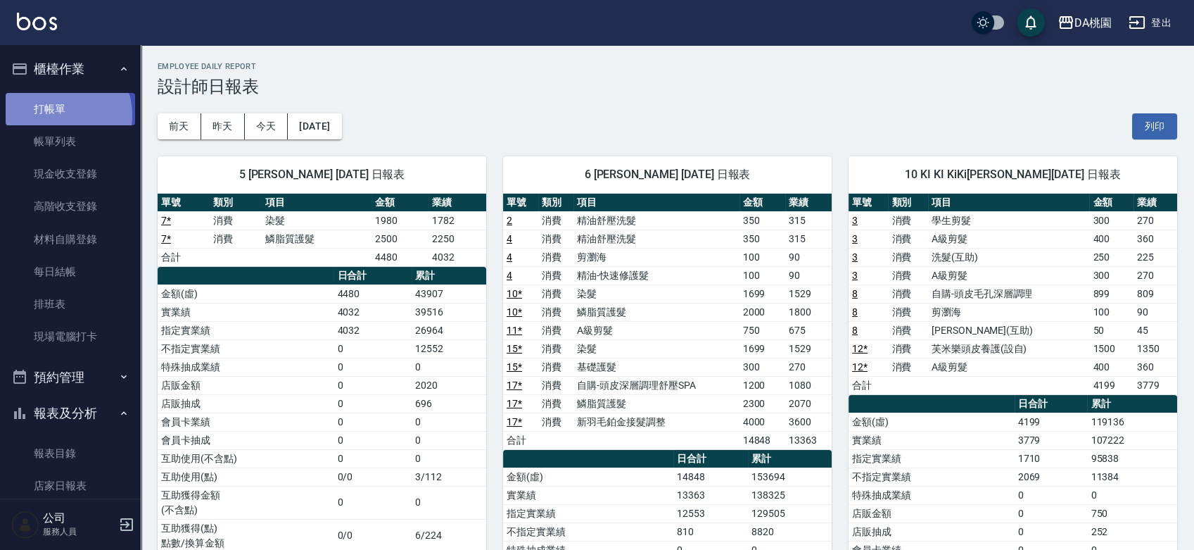
click at [58, 115] on link "打帳單" at bounding box center [71, 109] width 130 height 32
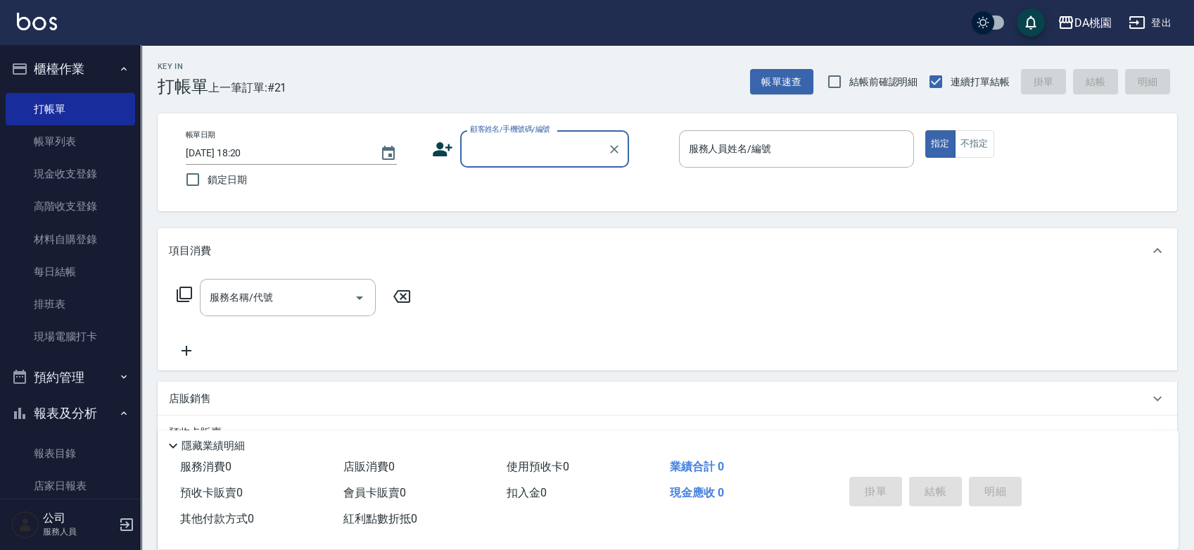
click at [662, 191] on div "帳單日期 [DATE] 18:20 鎖定日期 顧客姓名/手機號碼/編號 顧客姓名/手機號碼/編號 服務人員姓名/編號 服務人員姓名/編號 指定 不指定" at bounding box center [668, 162] width 986 height 64
click at [535, 149] on input "顧客姓名/手機號碼/編號" at bounding box center [534, 149] width 135 height 25
type input "張家晢/0963630501/null"
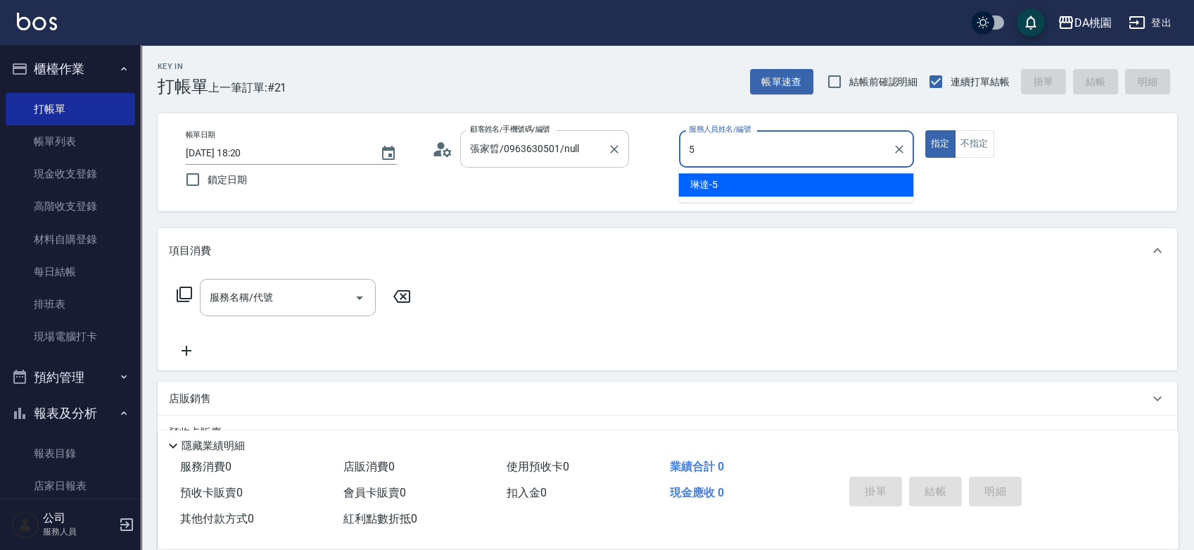
type input "琳達-5"
type button "true"
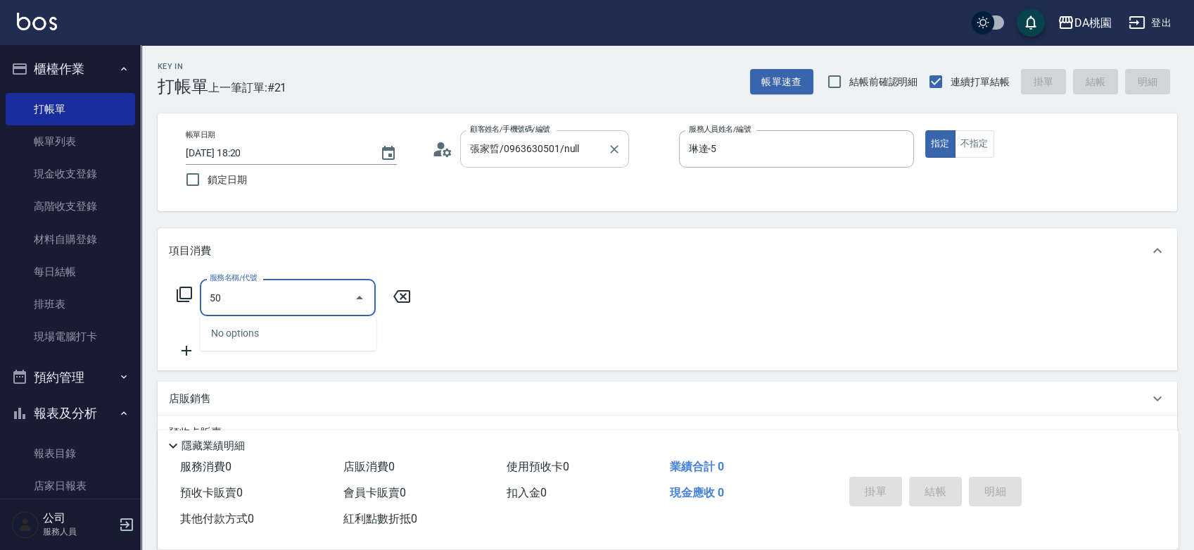
type input "500"
type input "20"
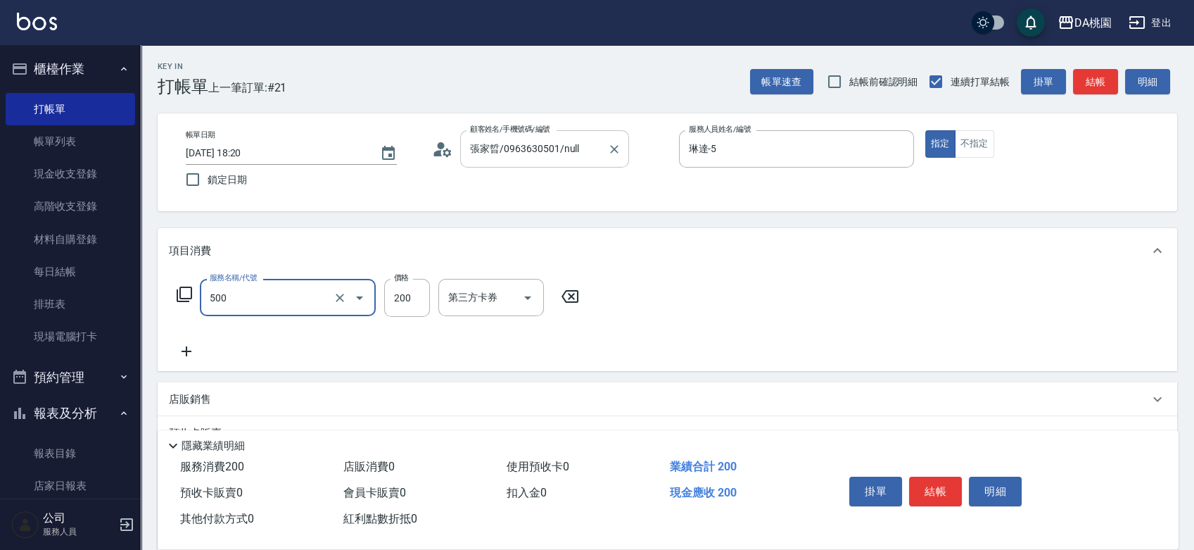
type input "洗髮(500)"
type input "2"
type input "0"
type input "25"
type input "20"
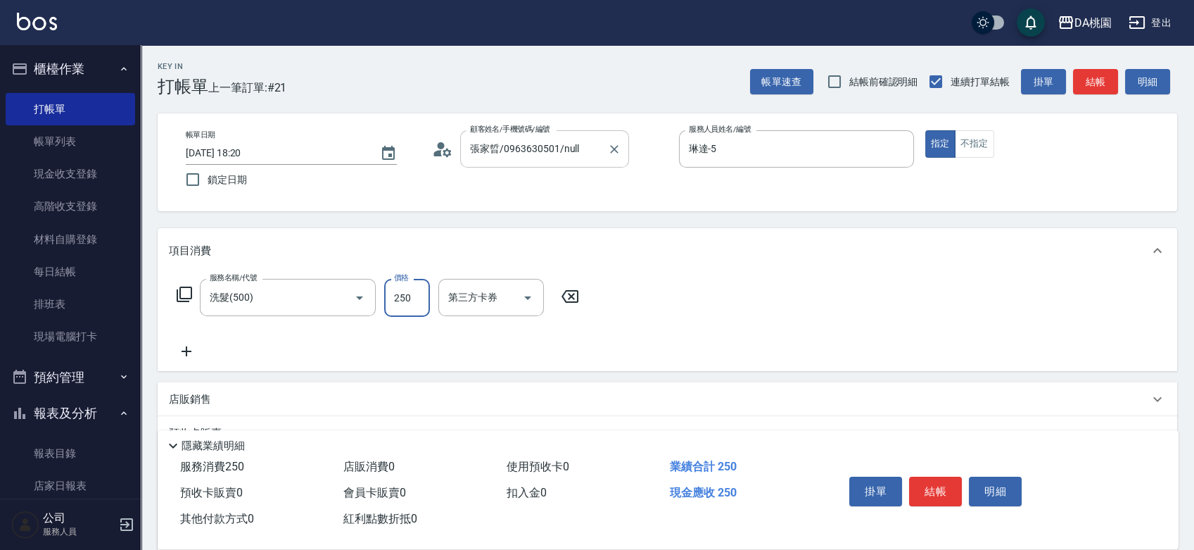
type input "250"
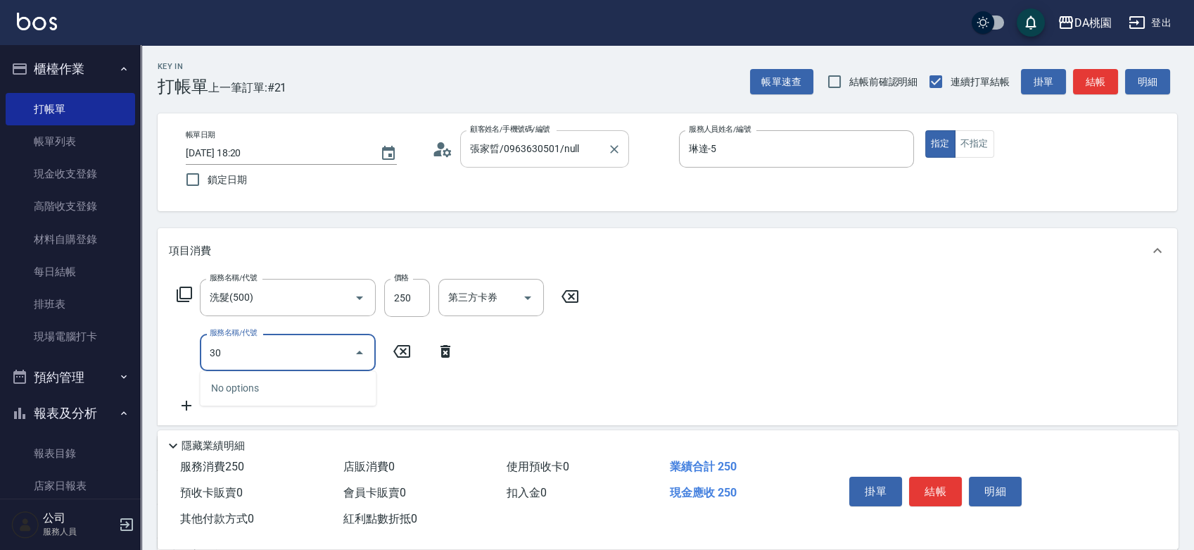
type input "303"
type input "50"
type input "A級剪髮(303)"
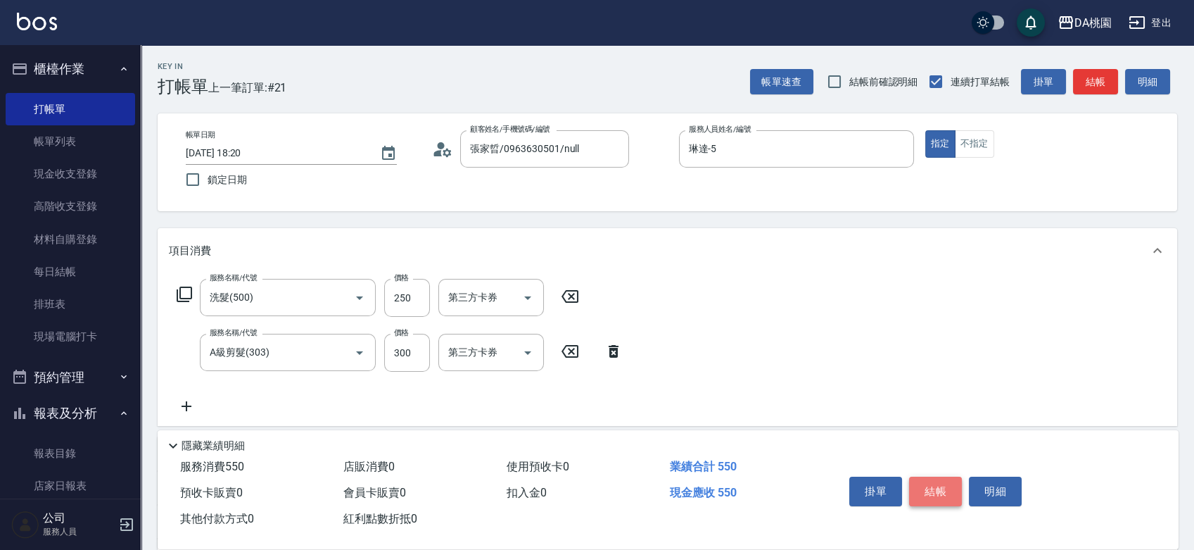
click at [941, 484] on button "結帳" at bounding box center [935, 492] width 53 height 30
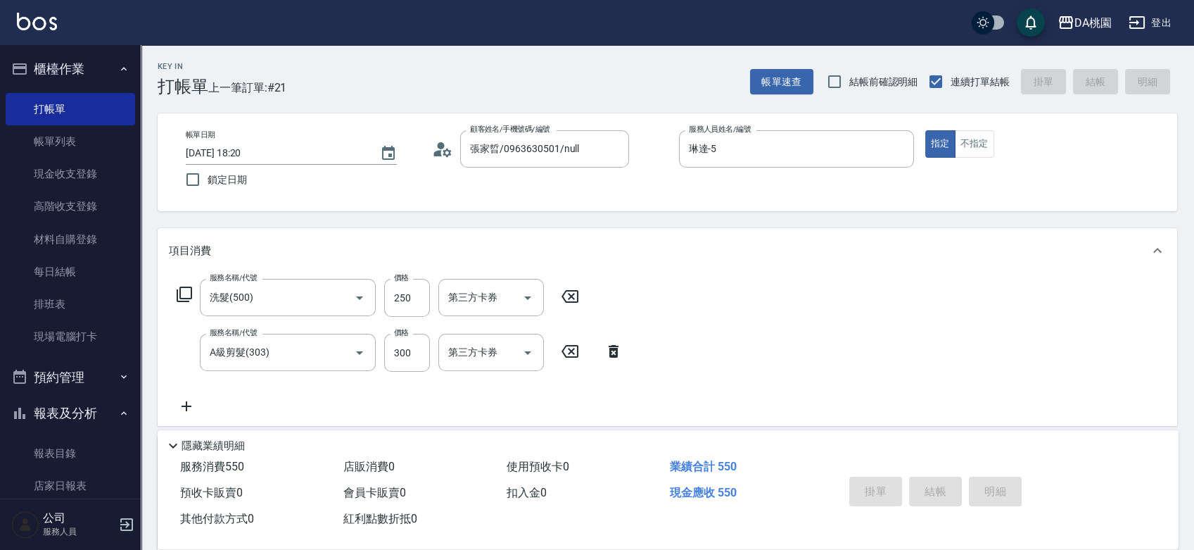
type input "[DATE] 18:26"
type input "0"
